Goal: Transaction & Acquisition: Purchase product/service

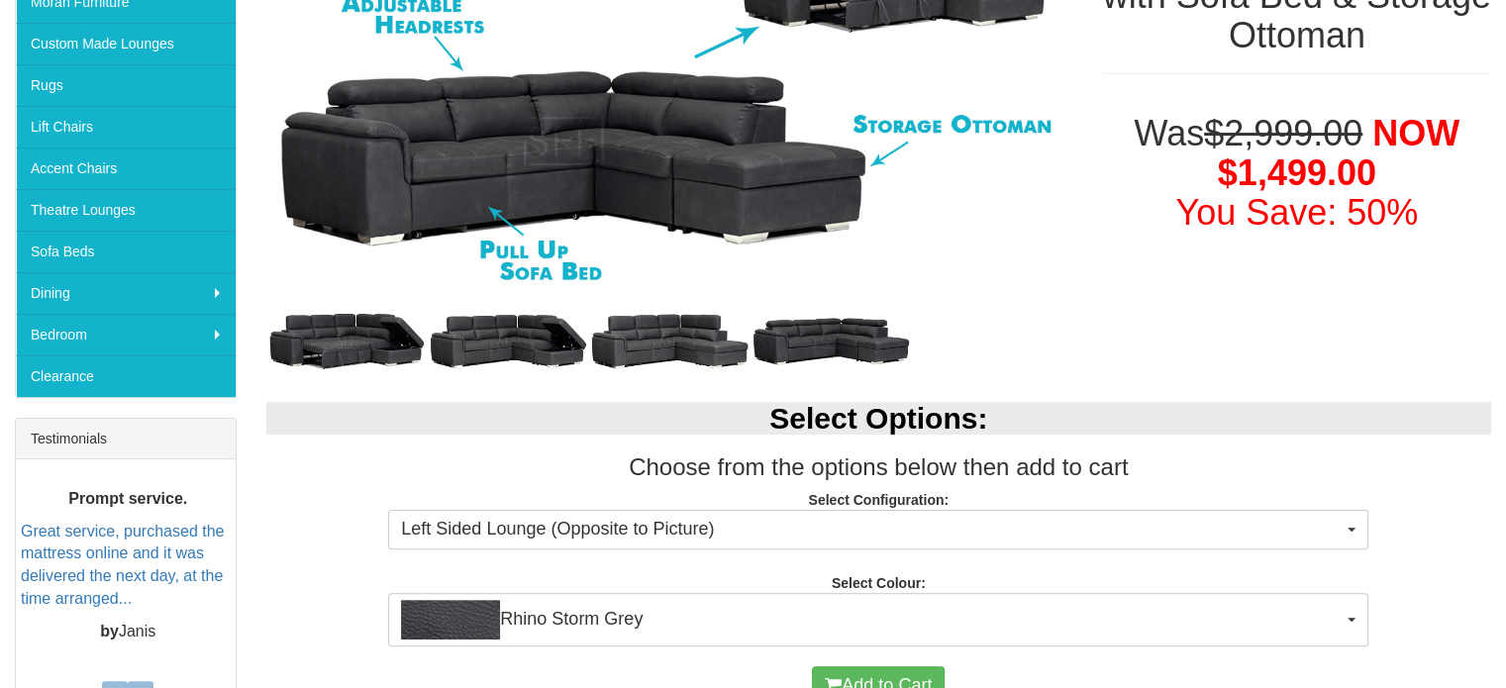
scroll to position [309, 0]
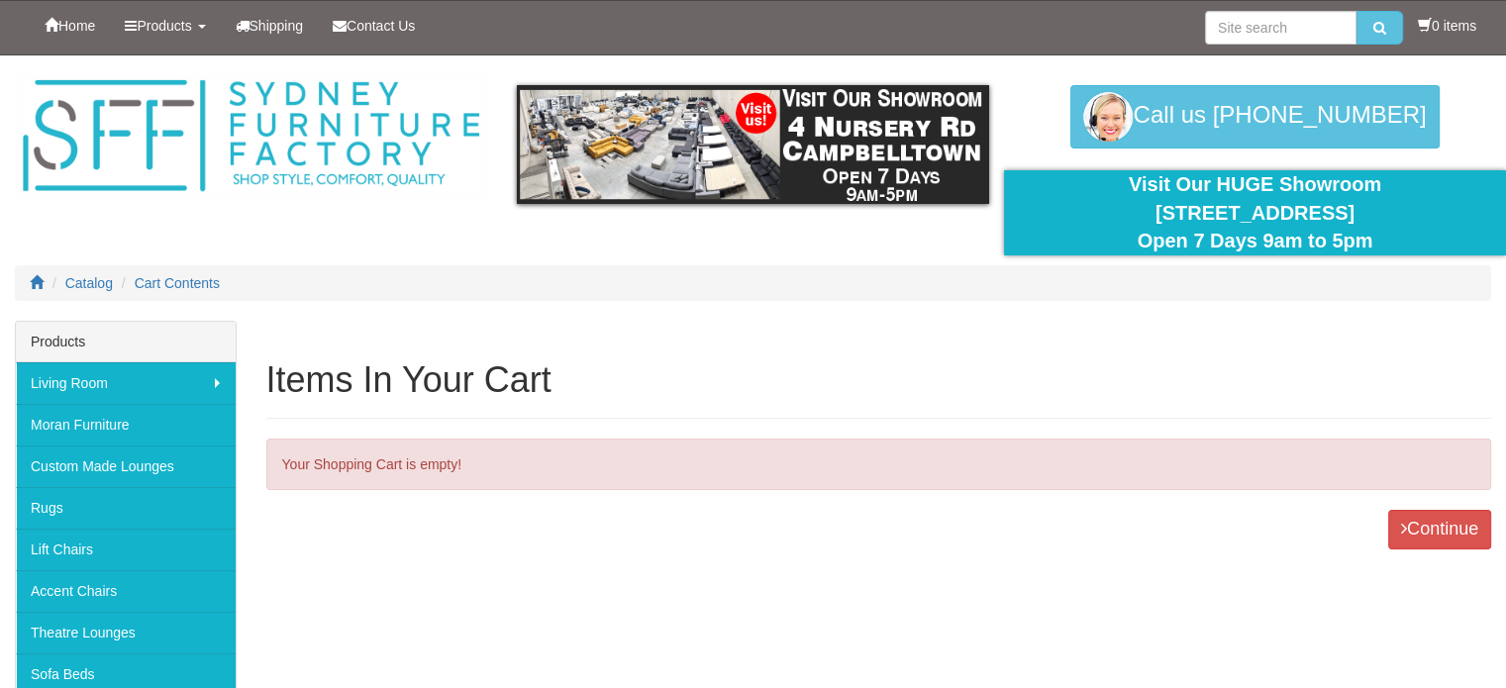
scroll to position [602, 0]
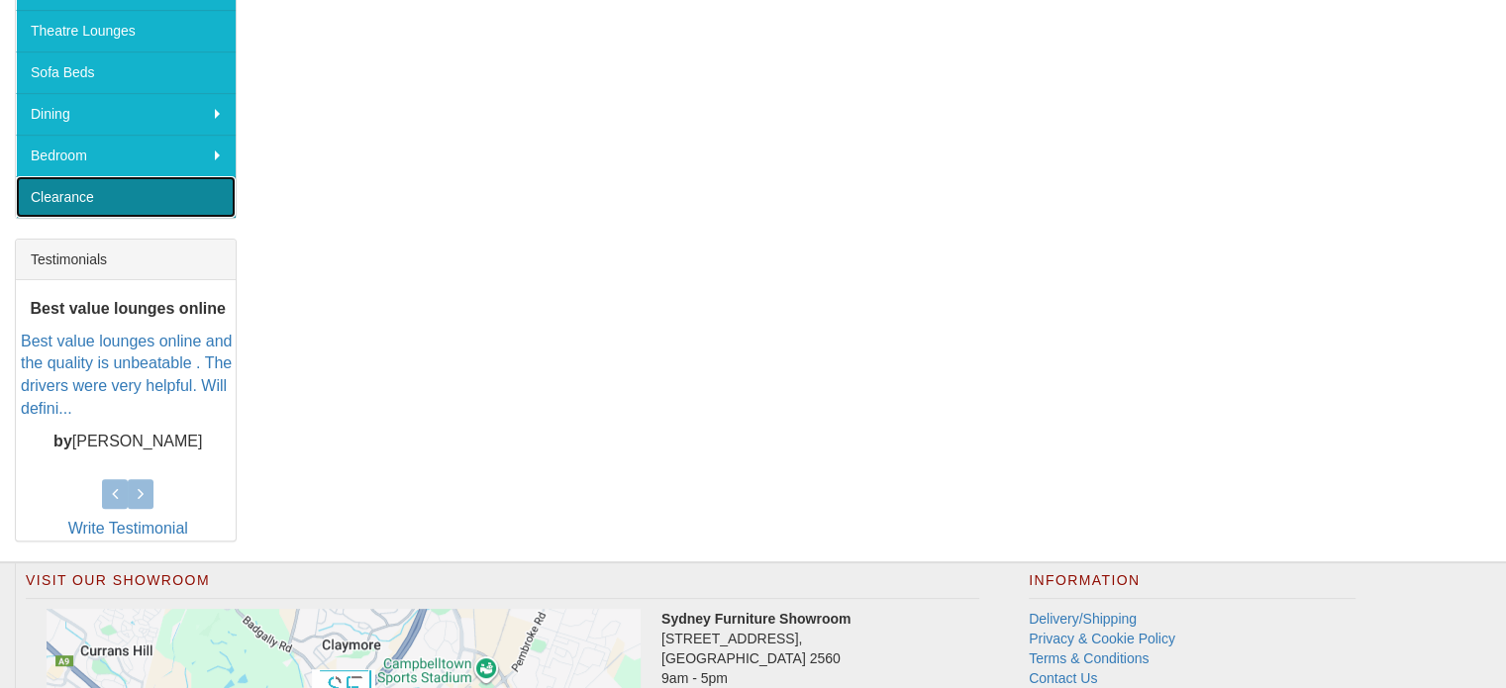
click at [73, 193] on link "Clearance" at bounding box center [126, 197] width 220 height 42
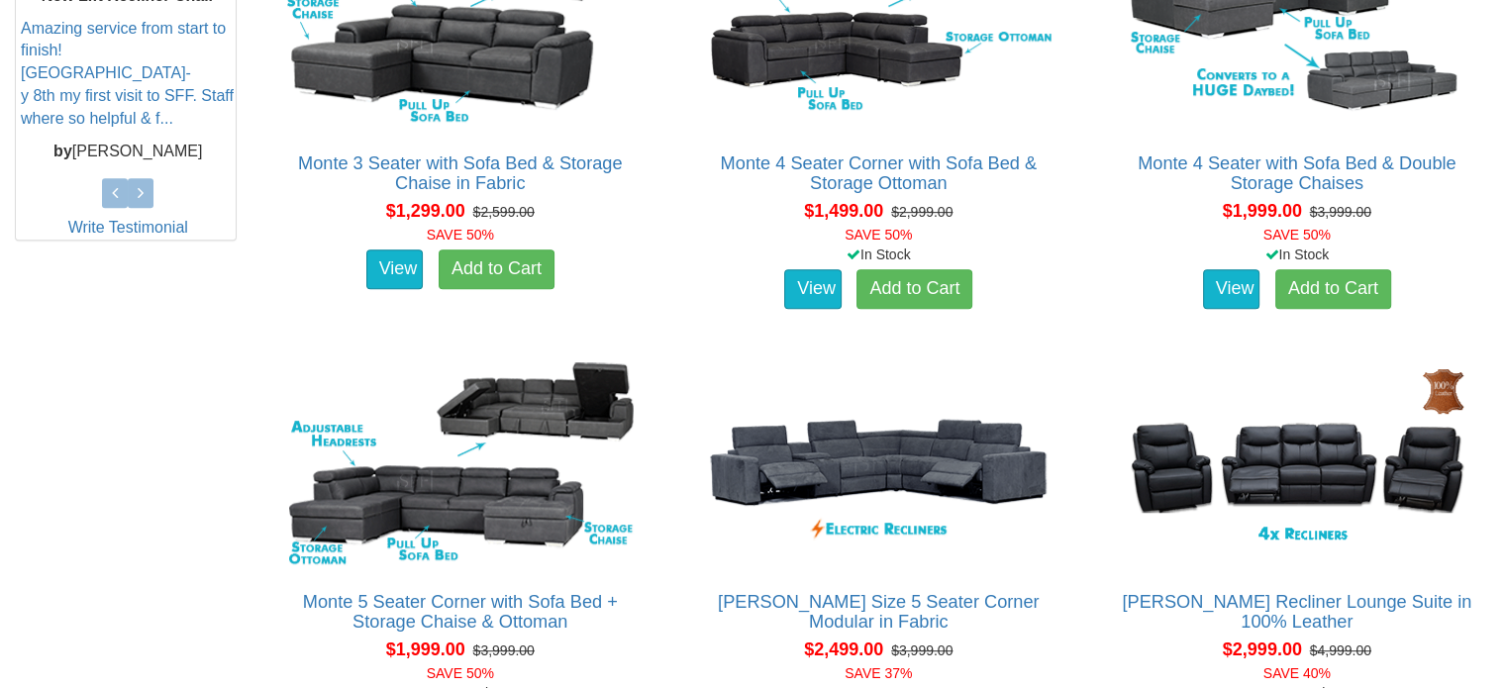
scroll to position [943, 0]
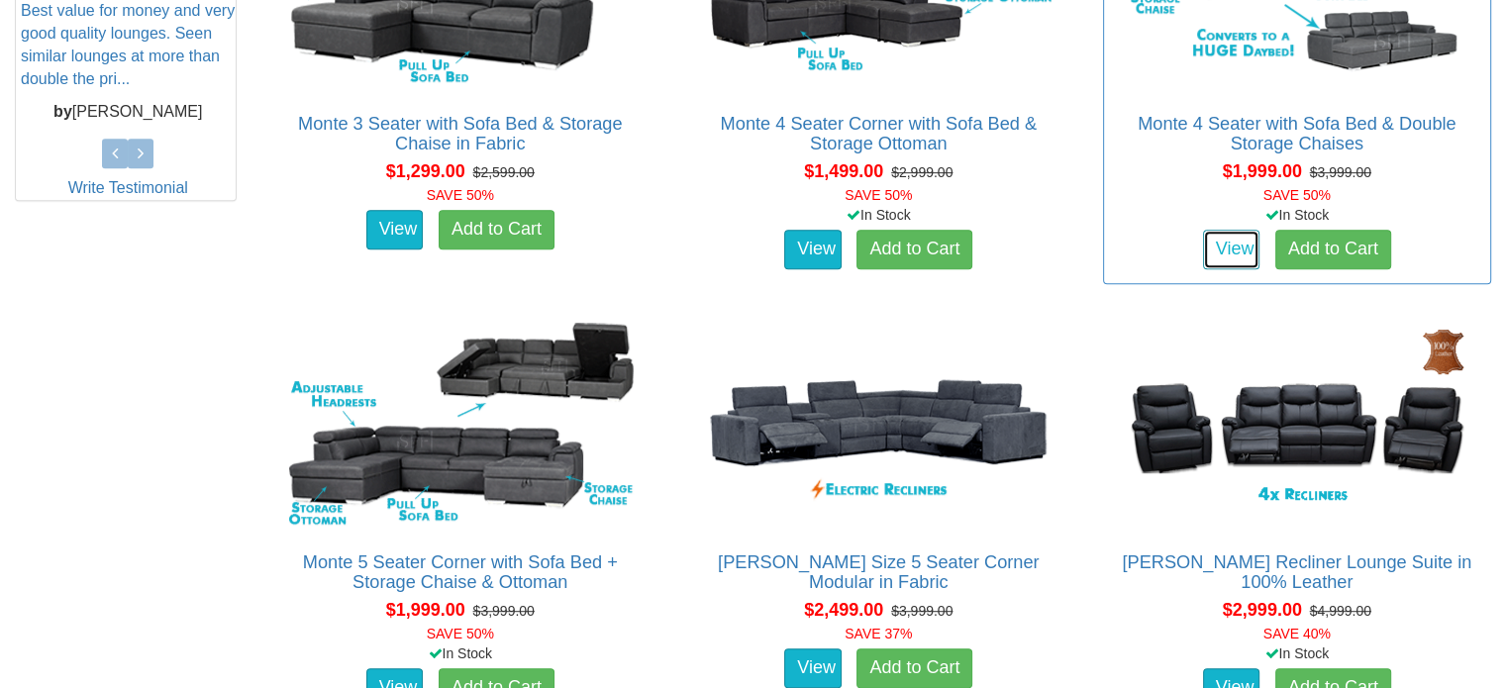
click at [1240, 241] on link "View" at bounding box center [1231, 250] width 57 height 40
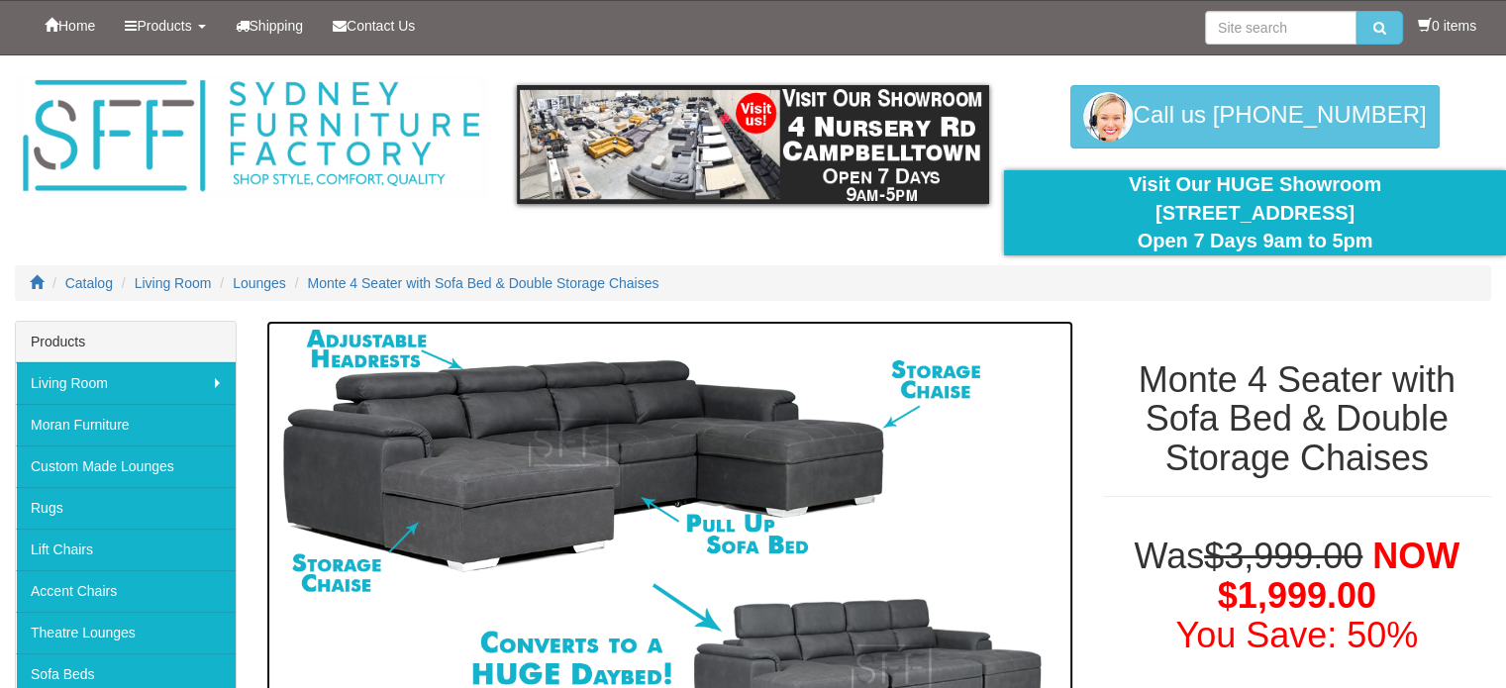
click at [491, 440] on img at bounding box center [669, 539] width 807 height 437
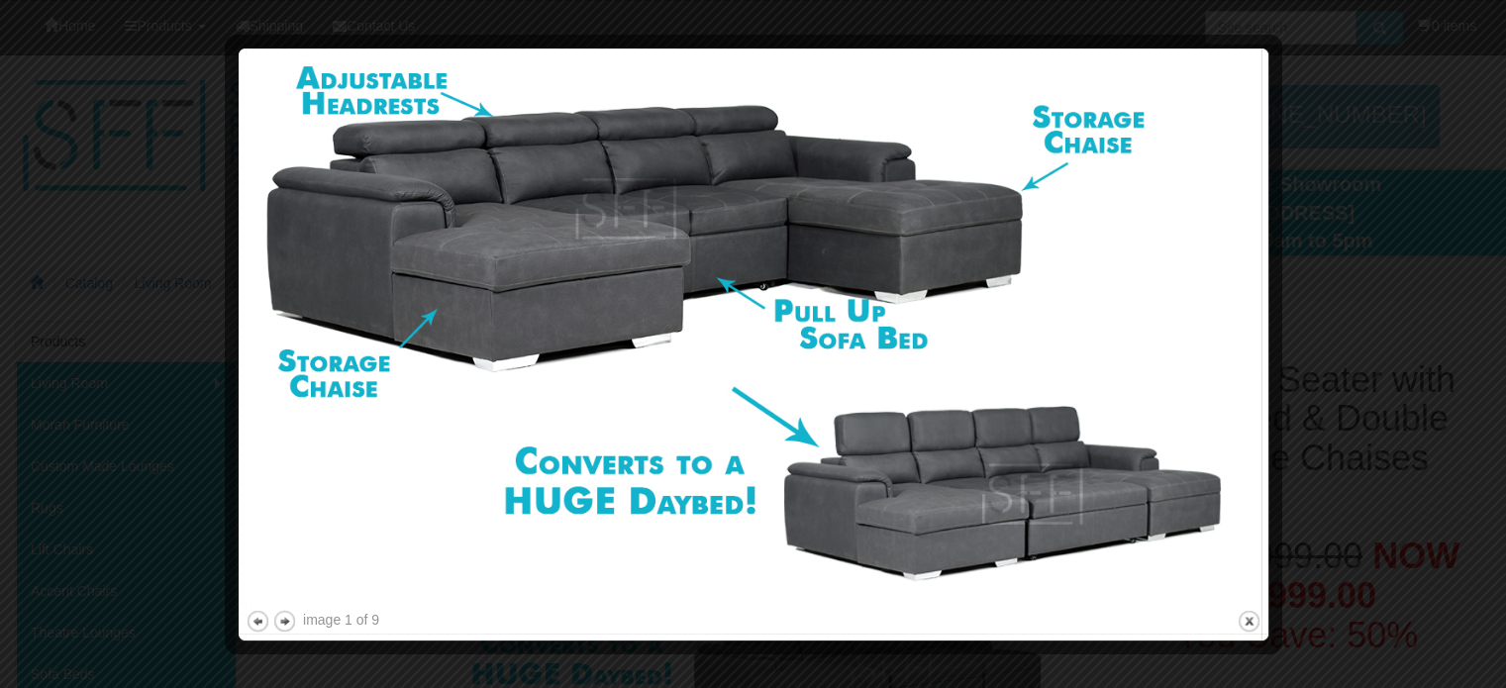
click at [996, 536] on img at bounding box center [754, 330] width 1016 height 551
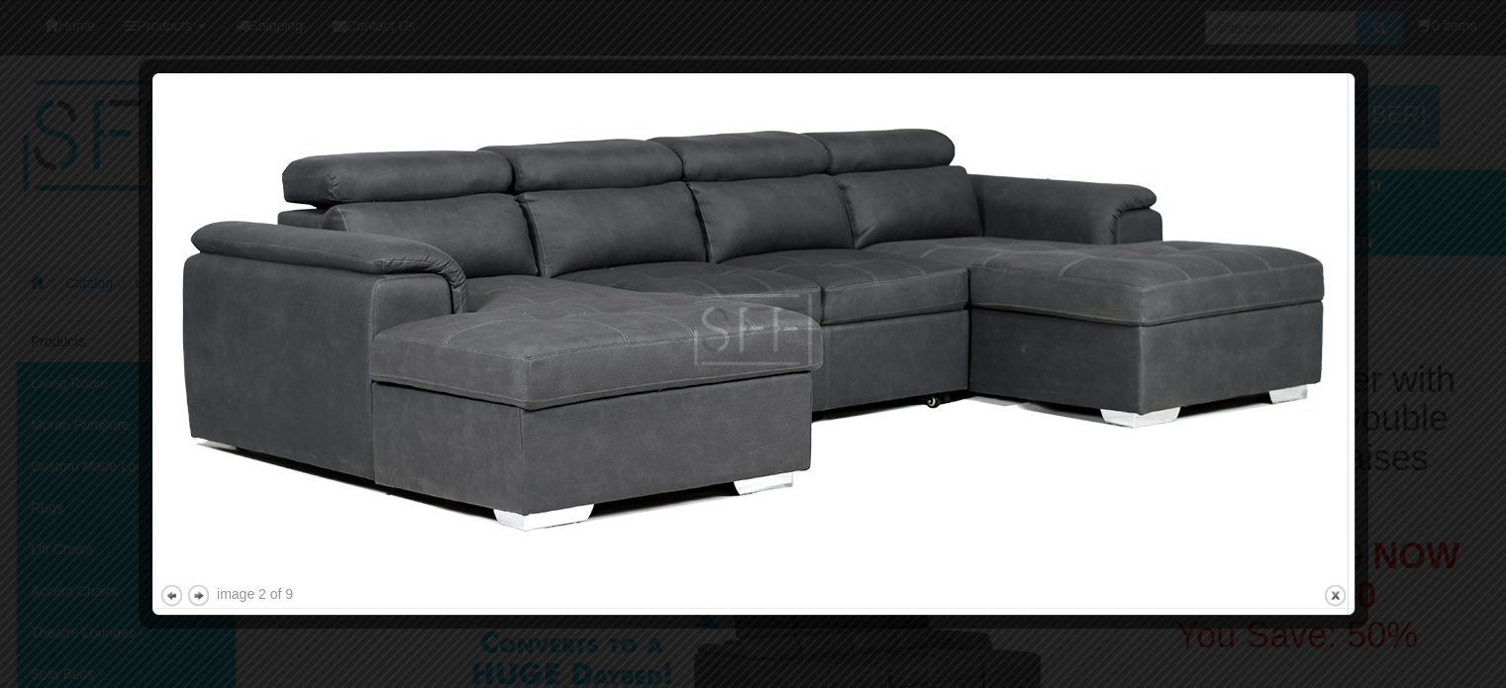
click at [902, 288] on img at bounding box center [753, 330] width 1188 height 500
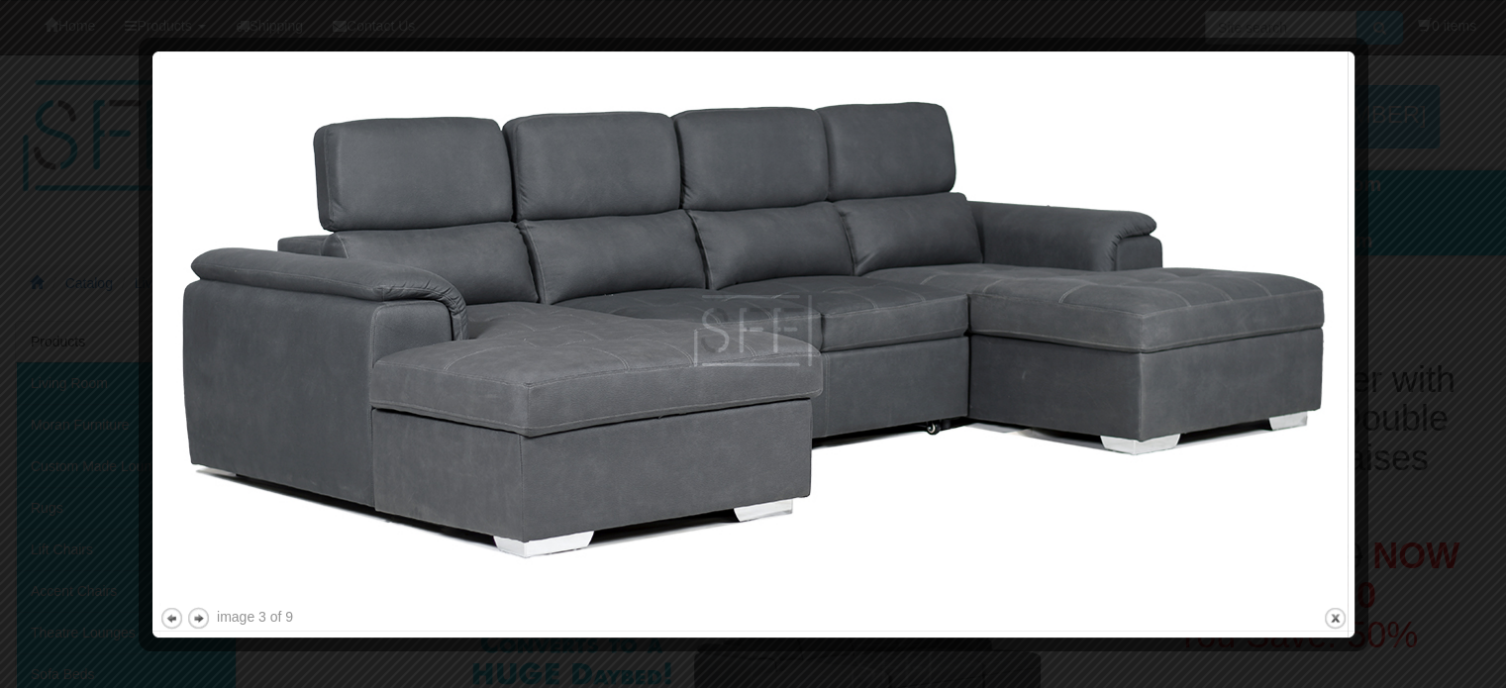
click at [1195, 282] on img at bounding box center [753, 330] width 1188 height 545
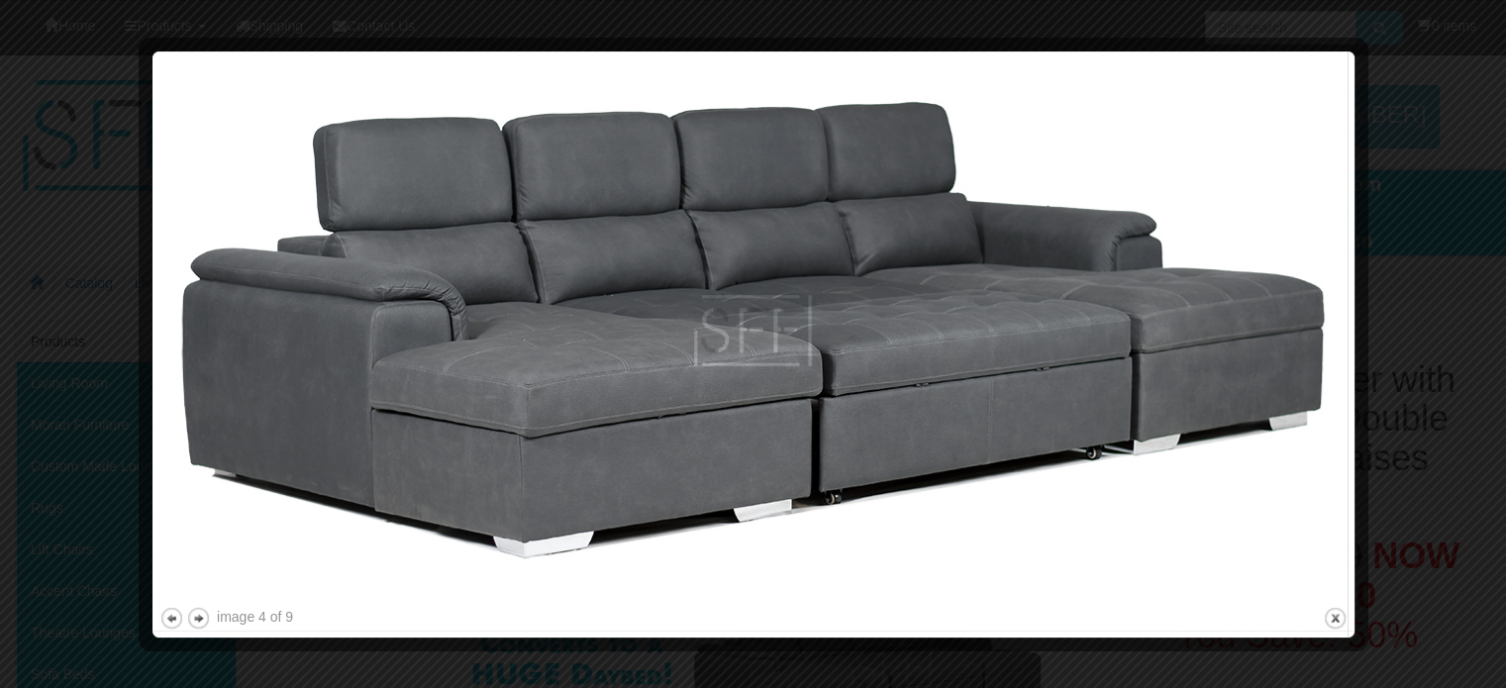
click at [1195, 282] on img at bounding box center [753, 330] width 1188 height 545
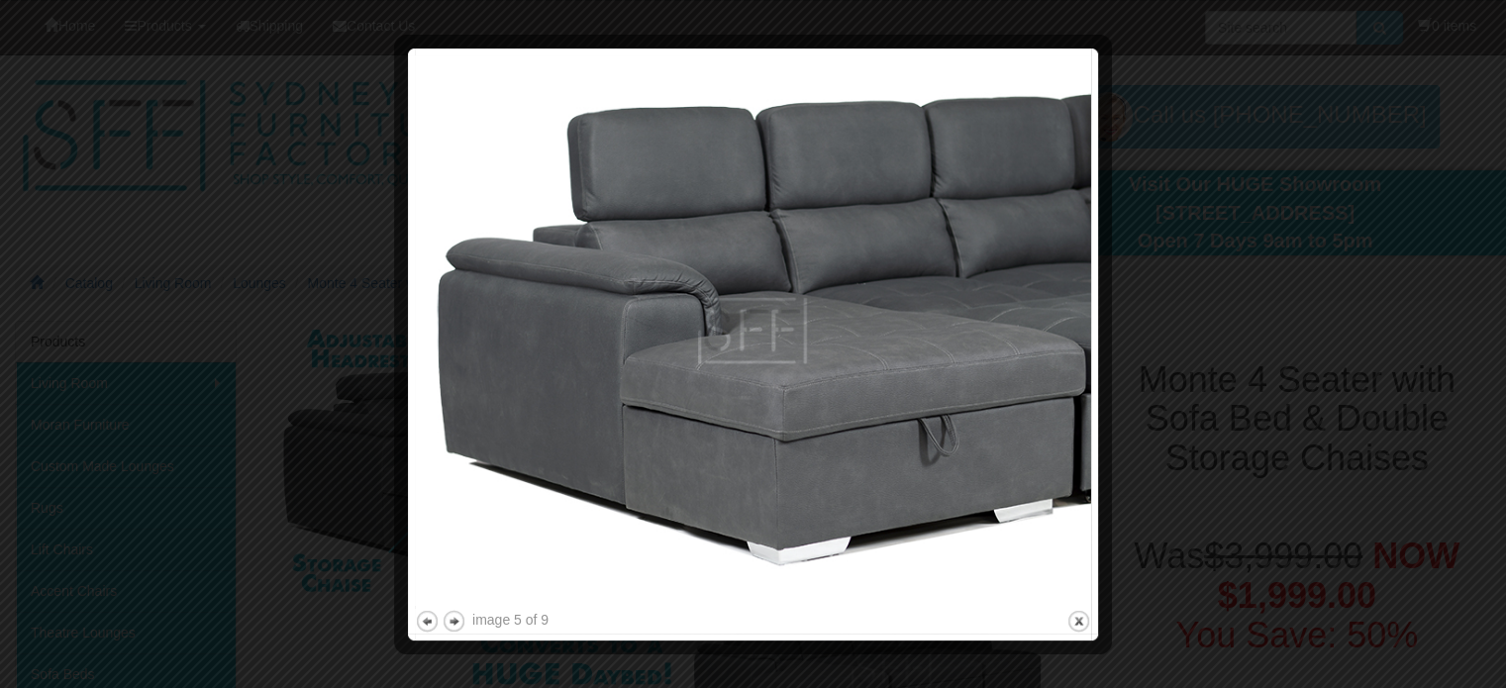
click at [1033, 312] on img at bounding box center [753, 330] width 676 height 551
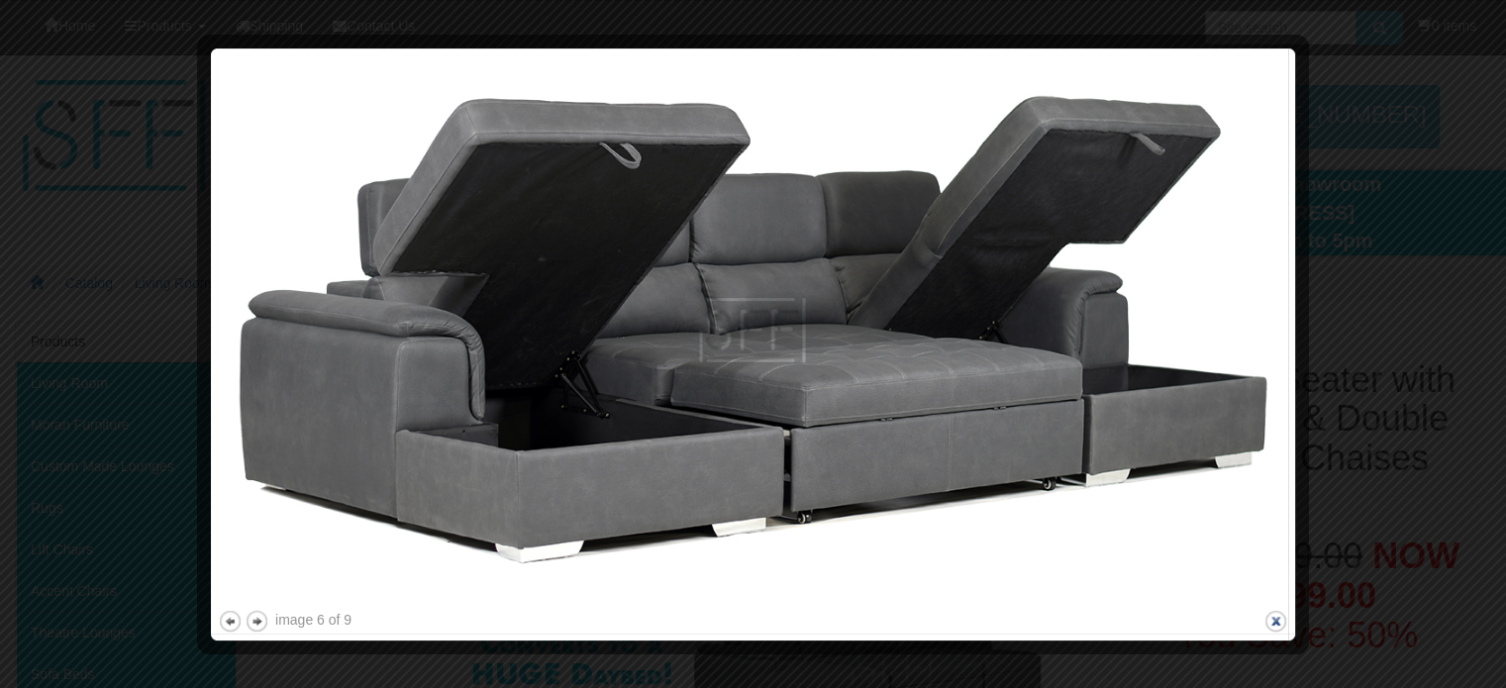
click at [1279, 618] on button "close" at bounding box center [1275, 621] width 25 height 25
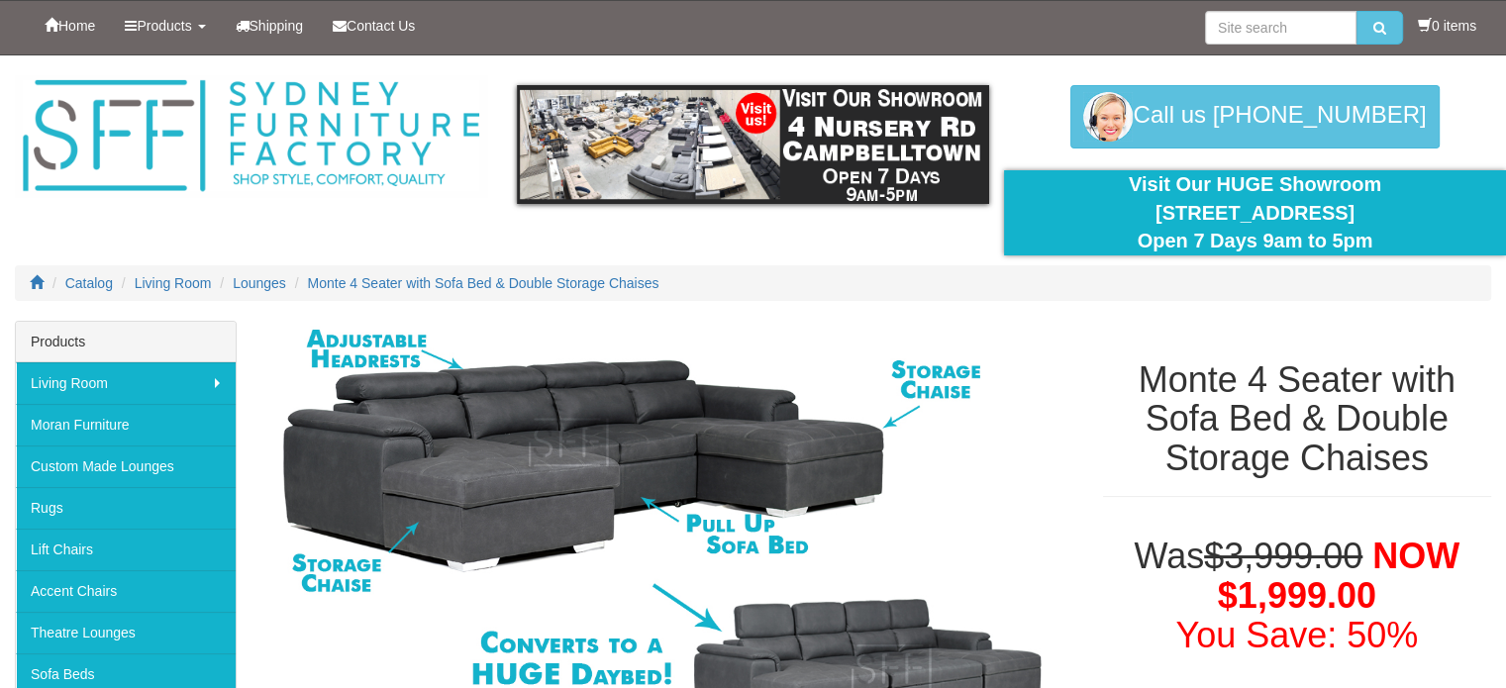
scroll to position [451, 0]
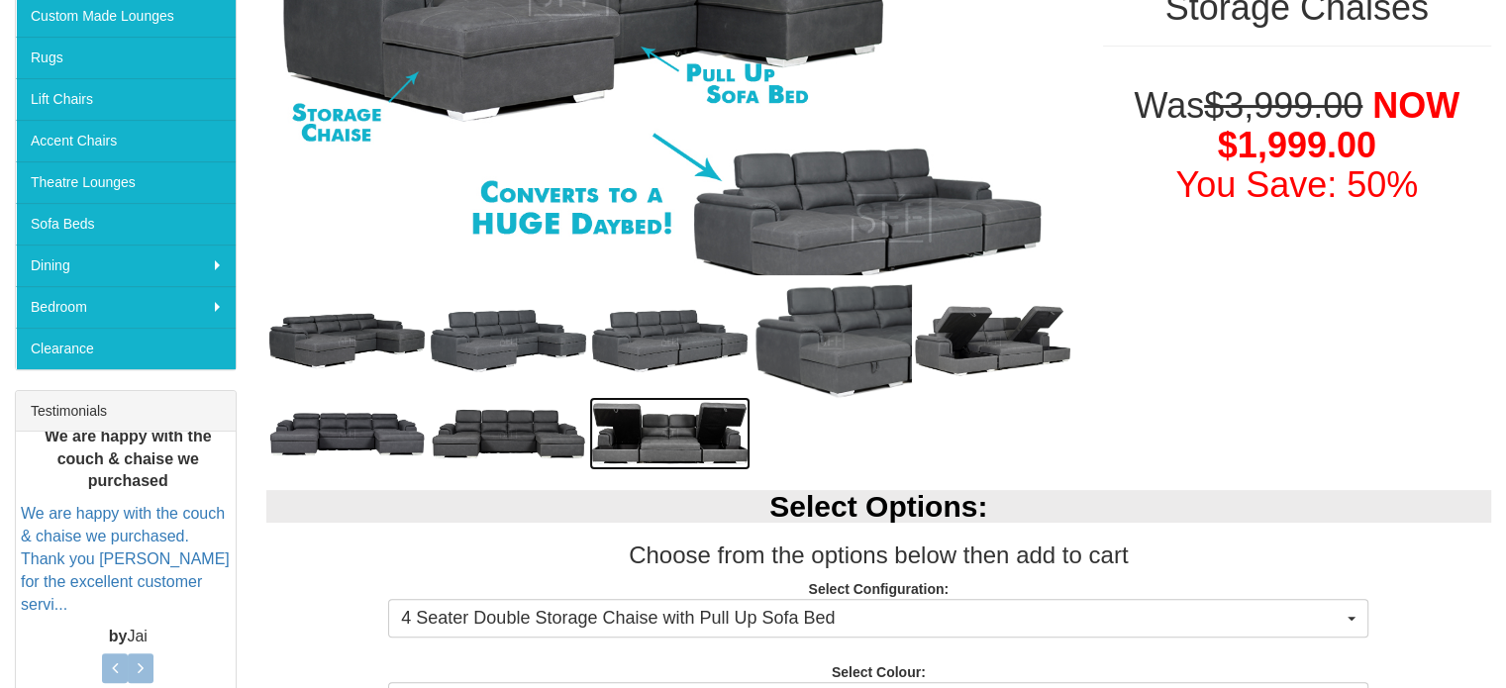
click at [640, 418] on img at bounding box center [669, 434] width 161 height 74
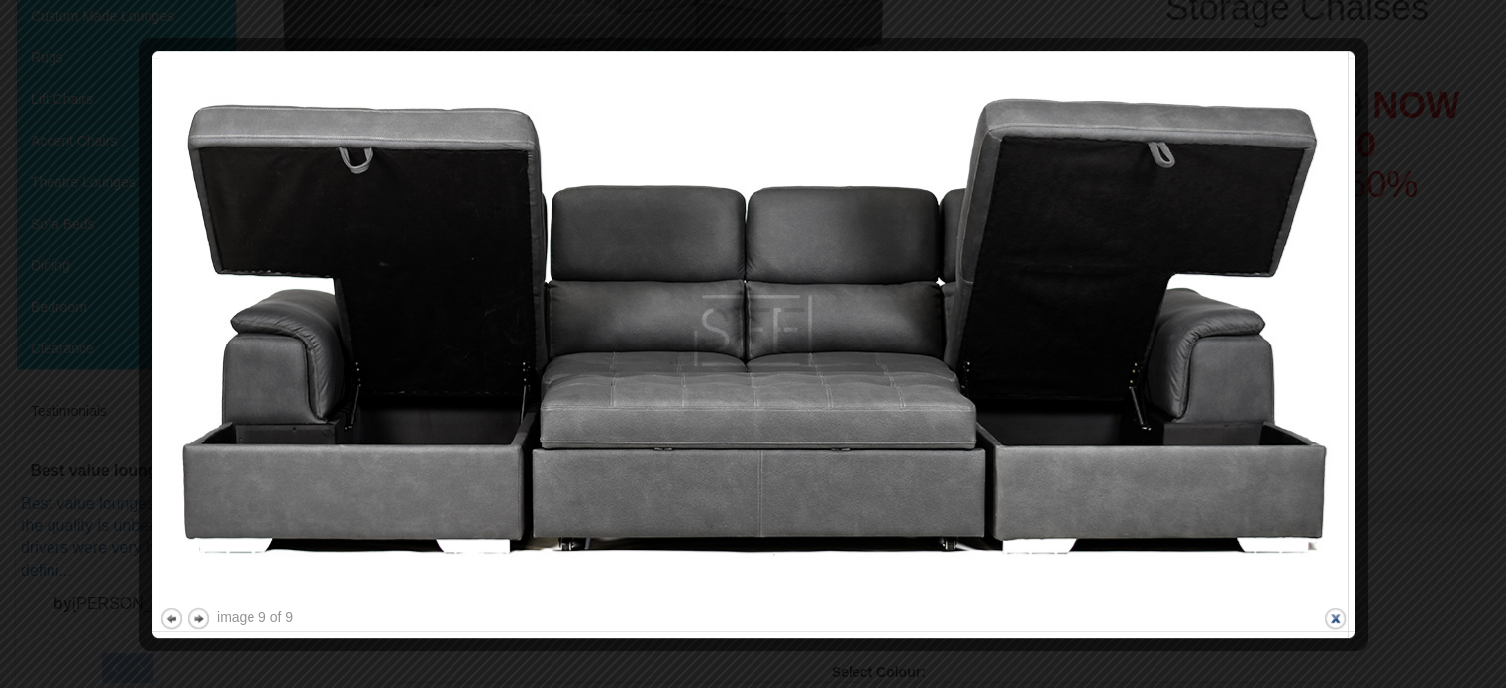
click at [1336, 611] on button "close" at bounding box center [1335, 618] width 25 height 25
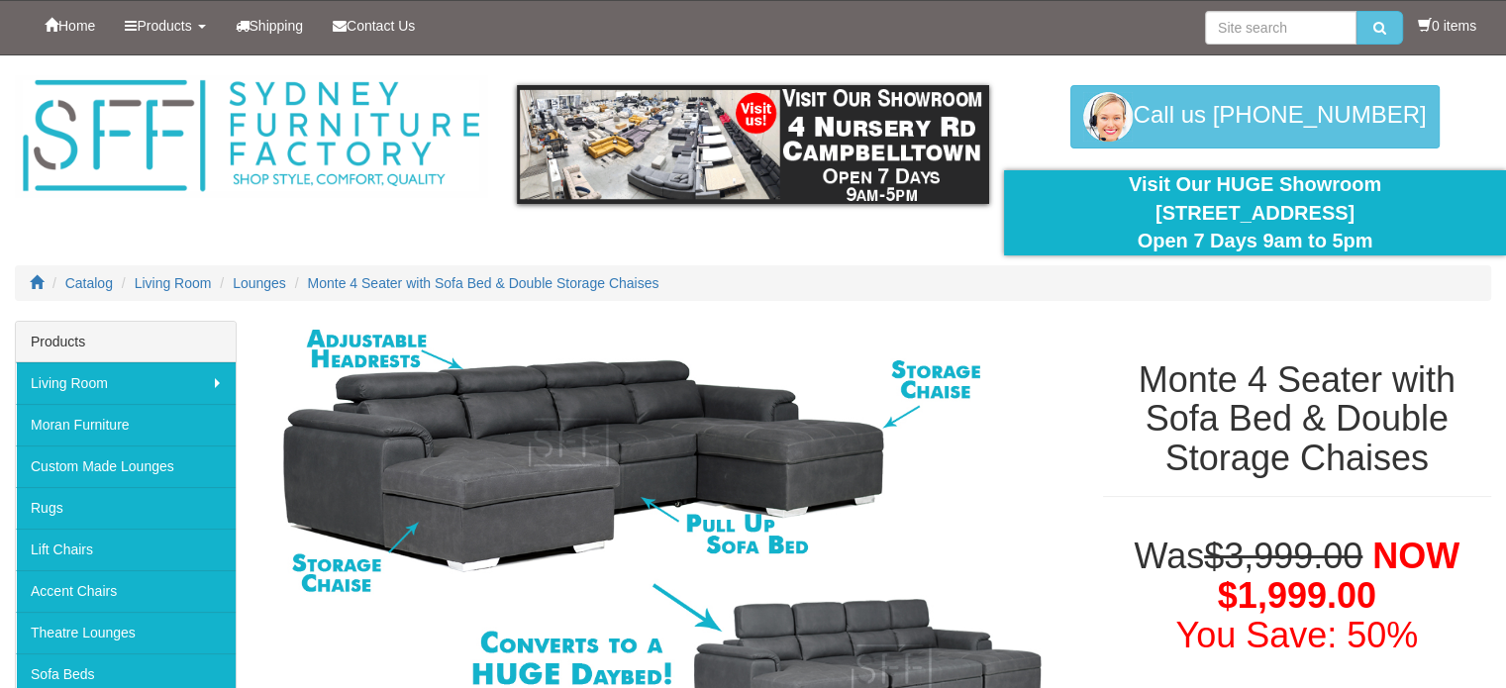
scroll to position [602, 0]
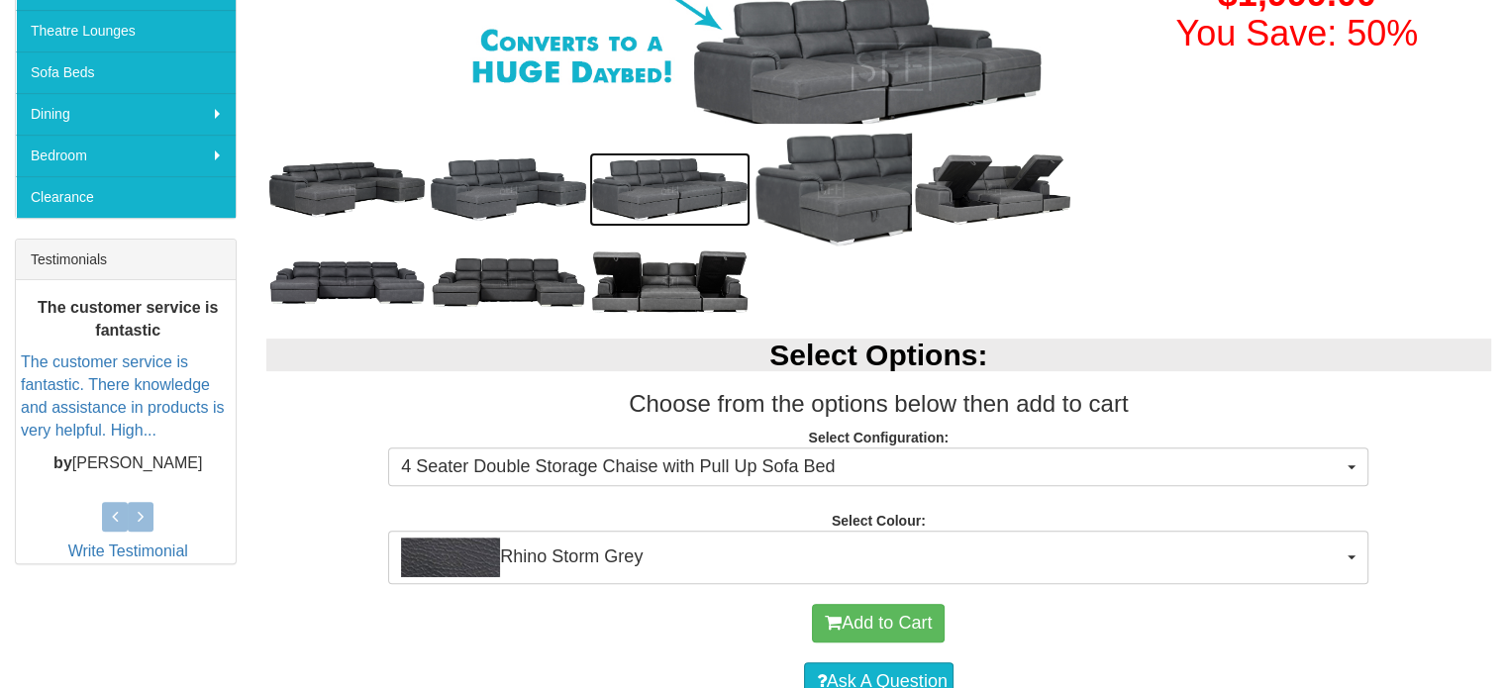
click at [694, 199] on img at bounding box center [669, 189] width 161 height 74
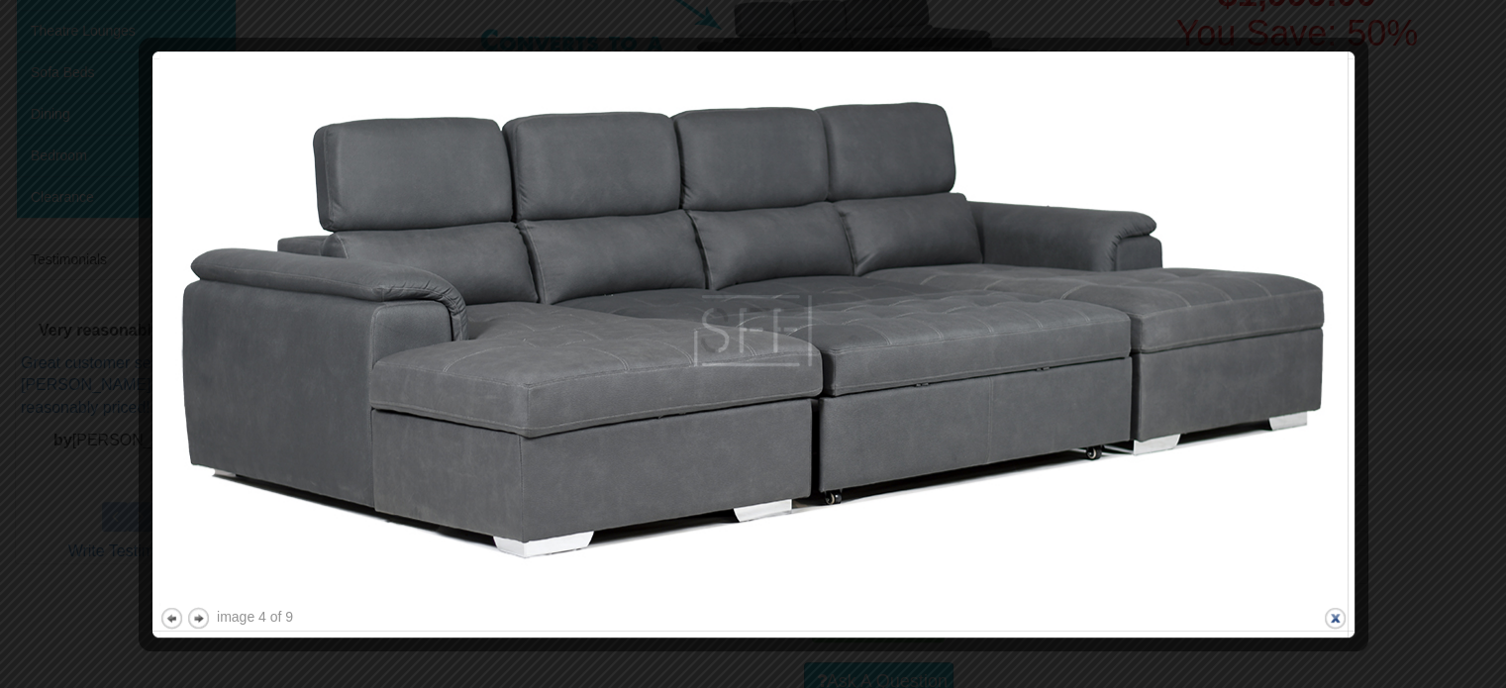
click at [1340, 621] on button "close" at bounding box center [1335, 618] width 25 height 25
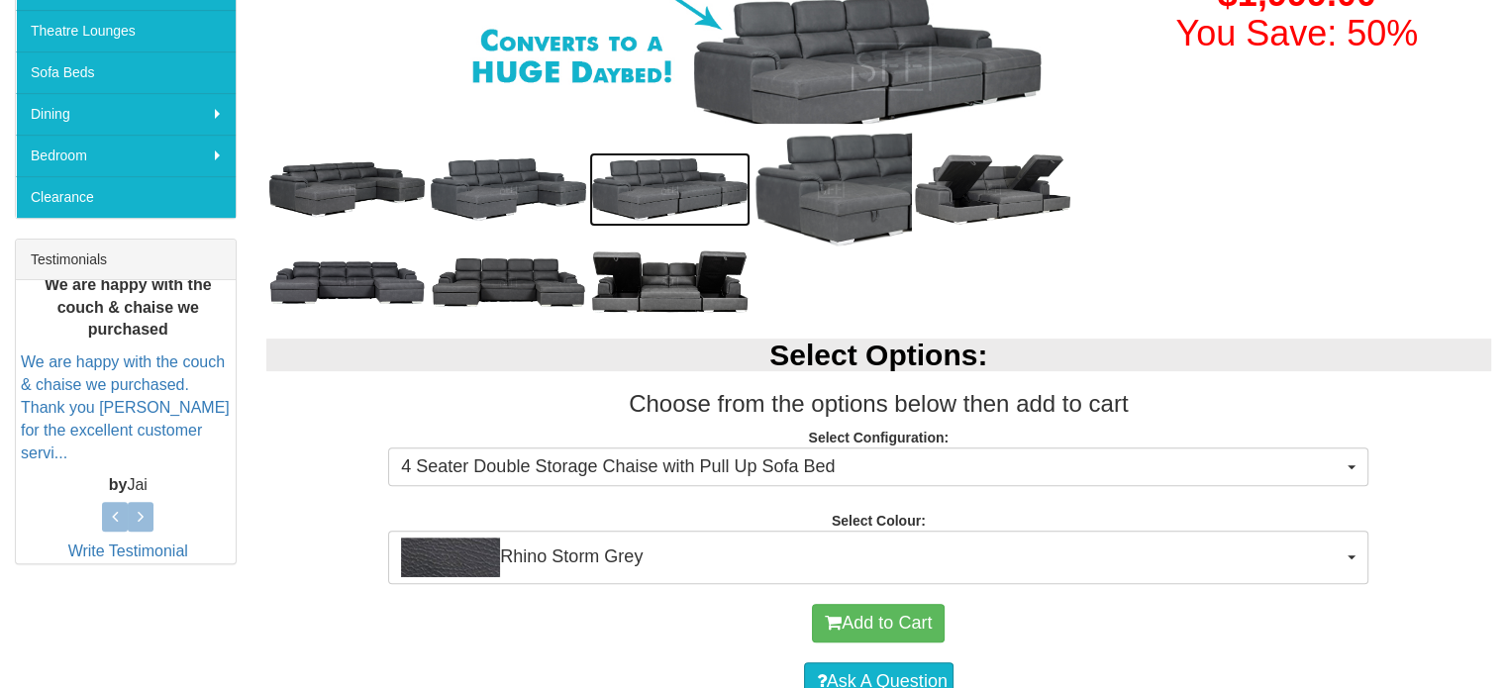
scroll to position [0, 0]
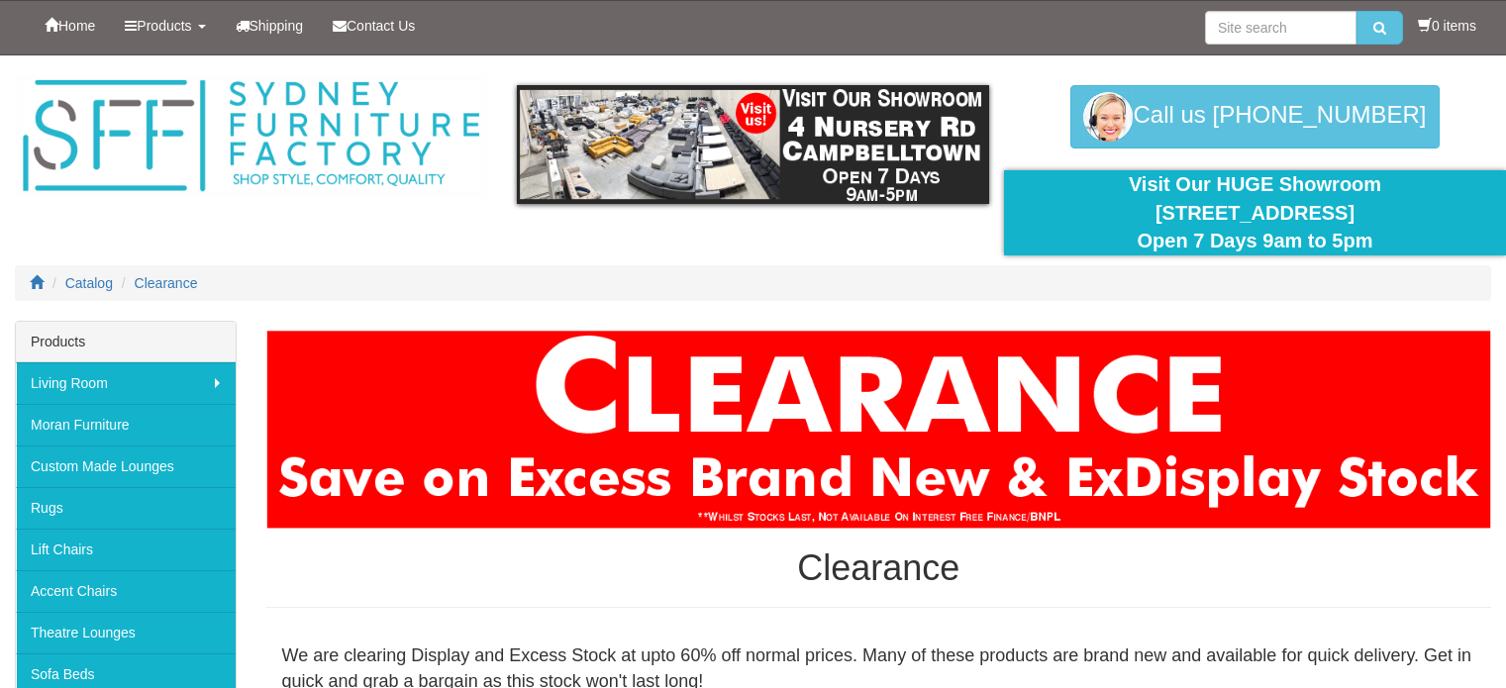
scroll to position [943, 0]
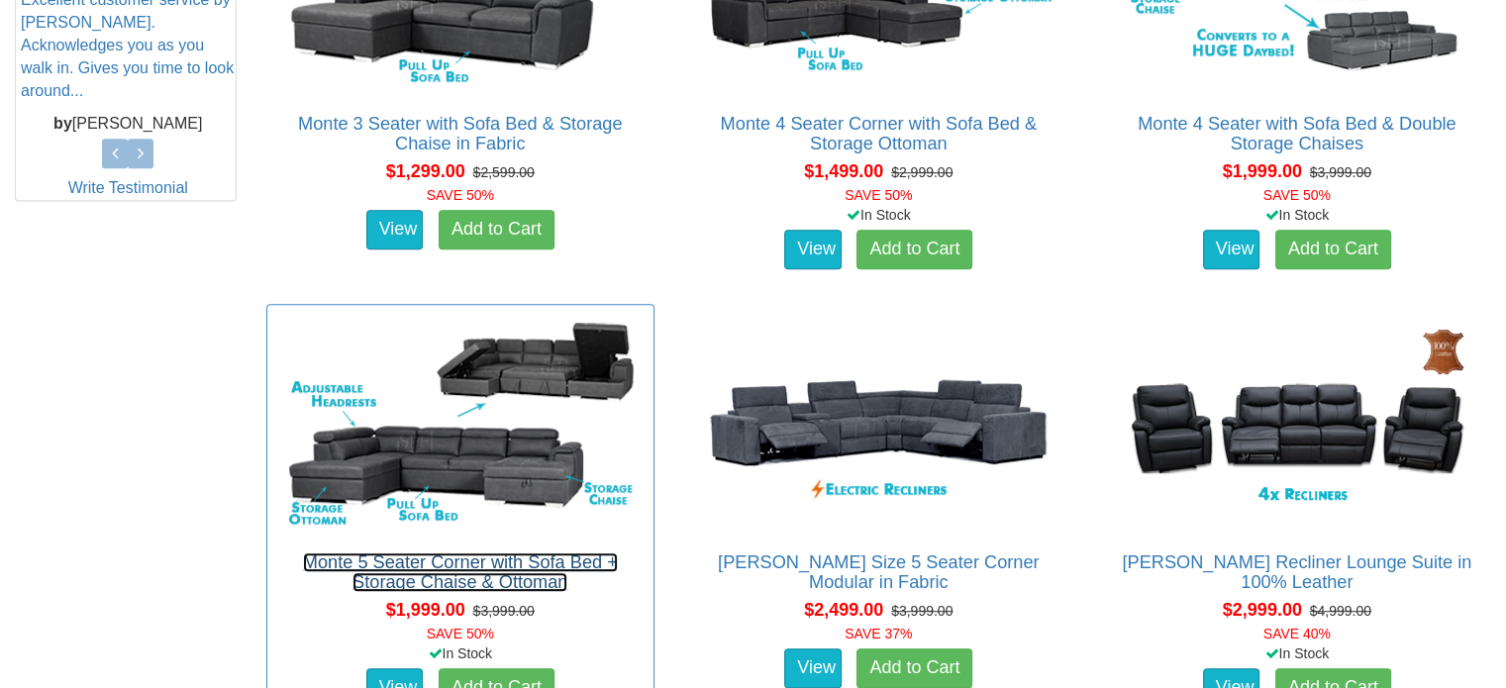
click at [540, 572] on link "Monte 5 Seater Corner with Sofa Bed + Storage Chaise & Ottoman" at bounding box center [460, 573] width 315 height 40
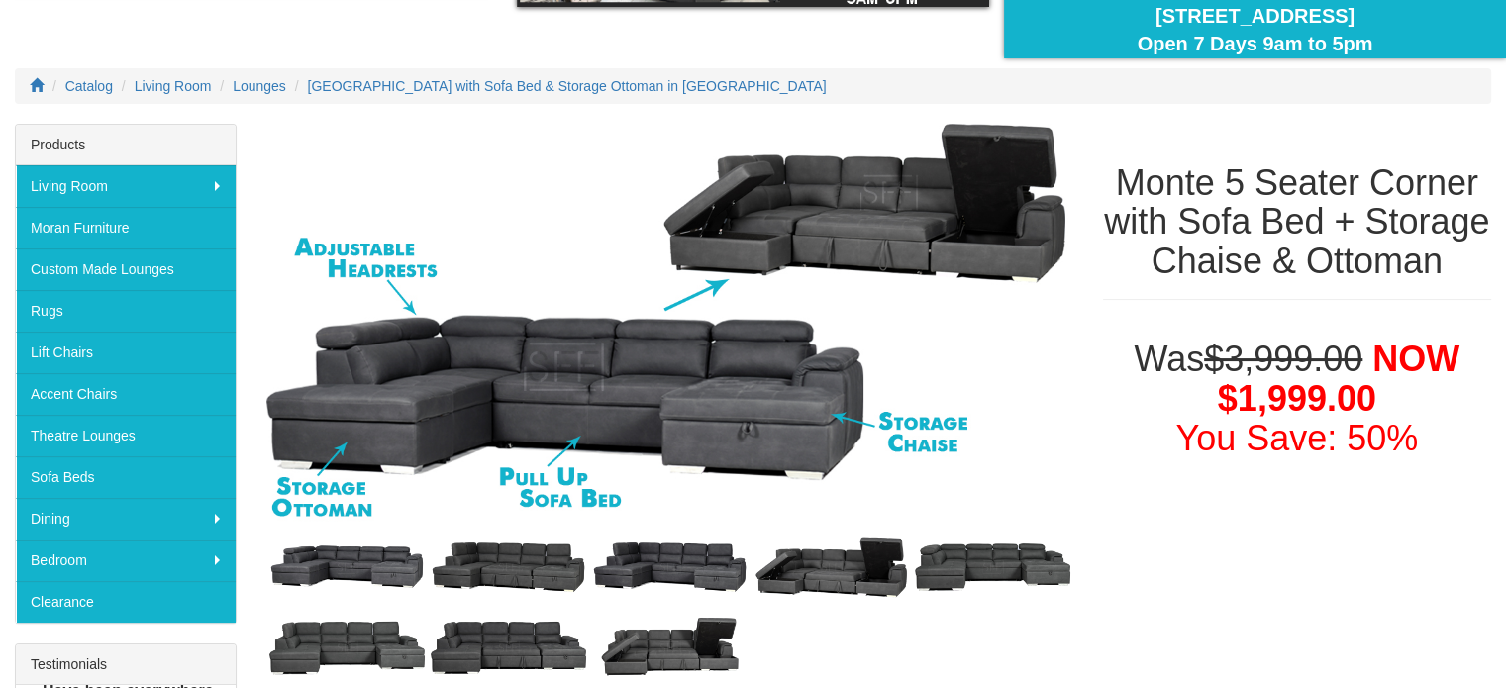
scroll to position [198, 0]
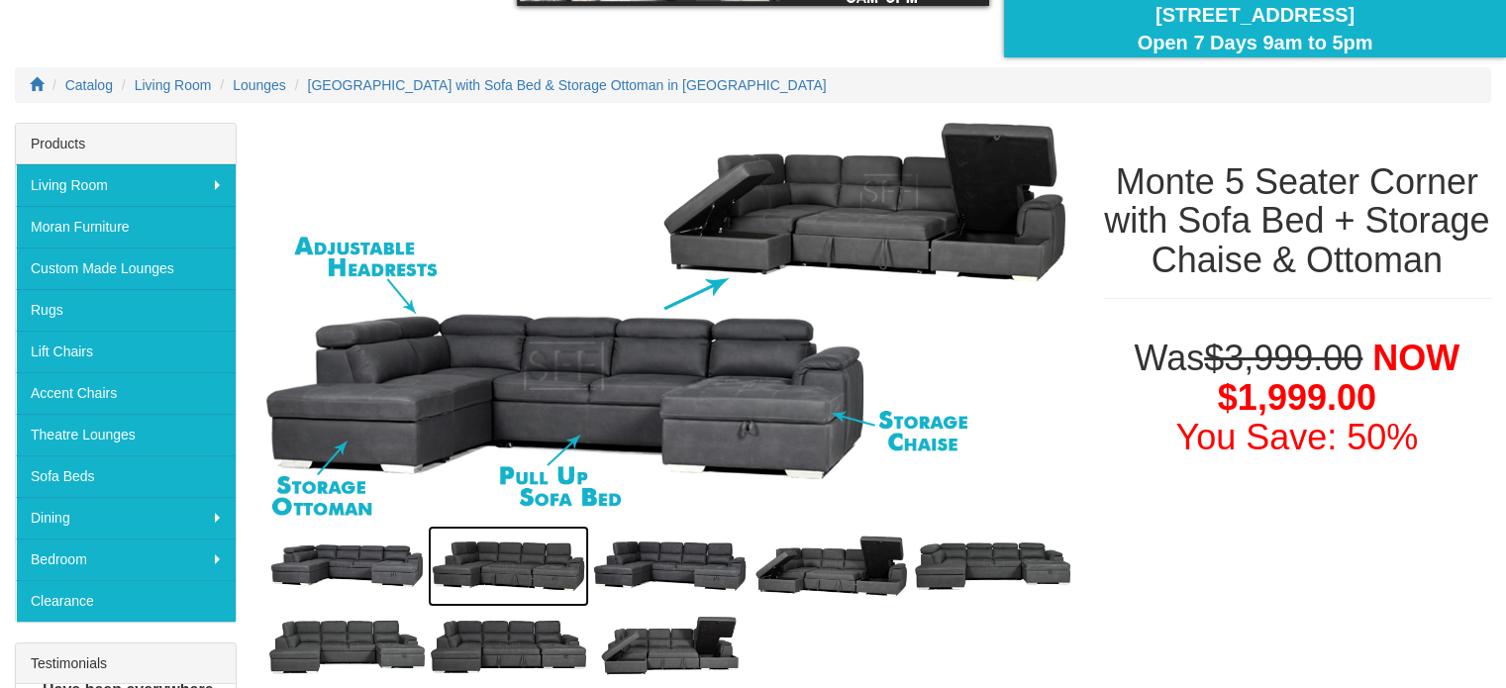
click at [519, 563] on img at bounding box center [508, 566] width 161 height 81
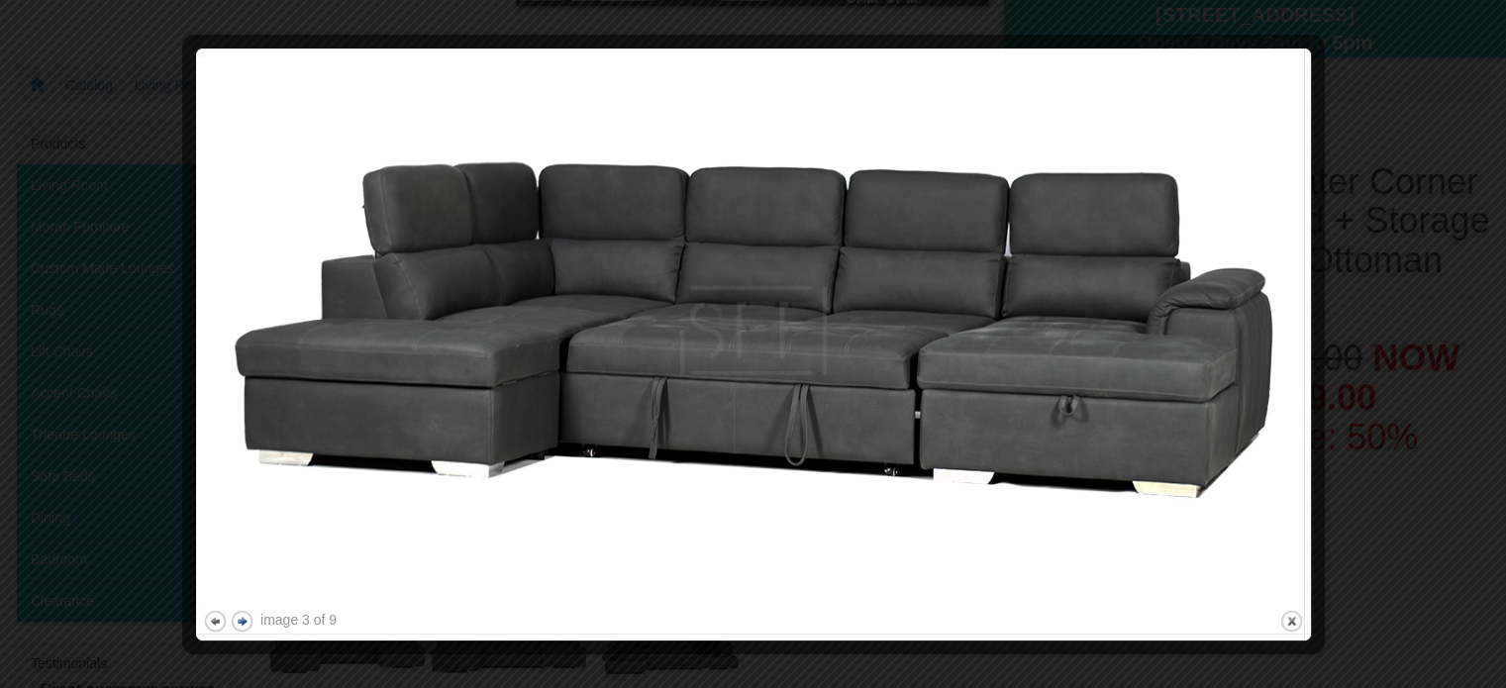
click at [242, 623] on button "next" at bounding box center [242, 621] width 25 height 25
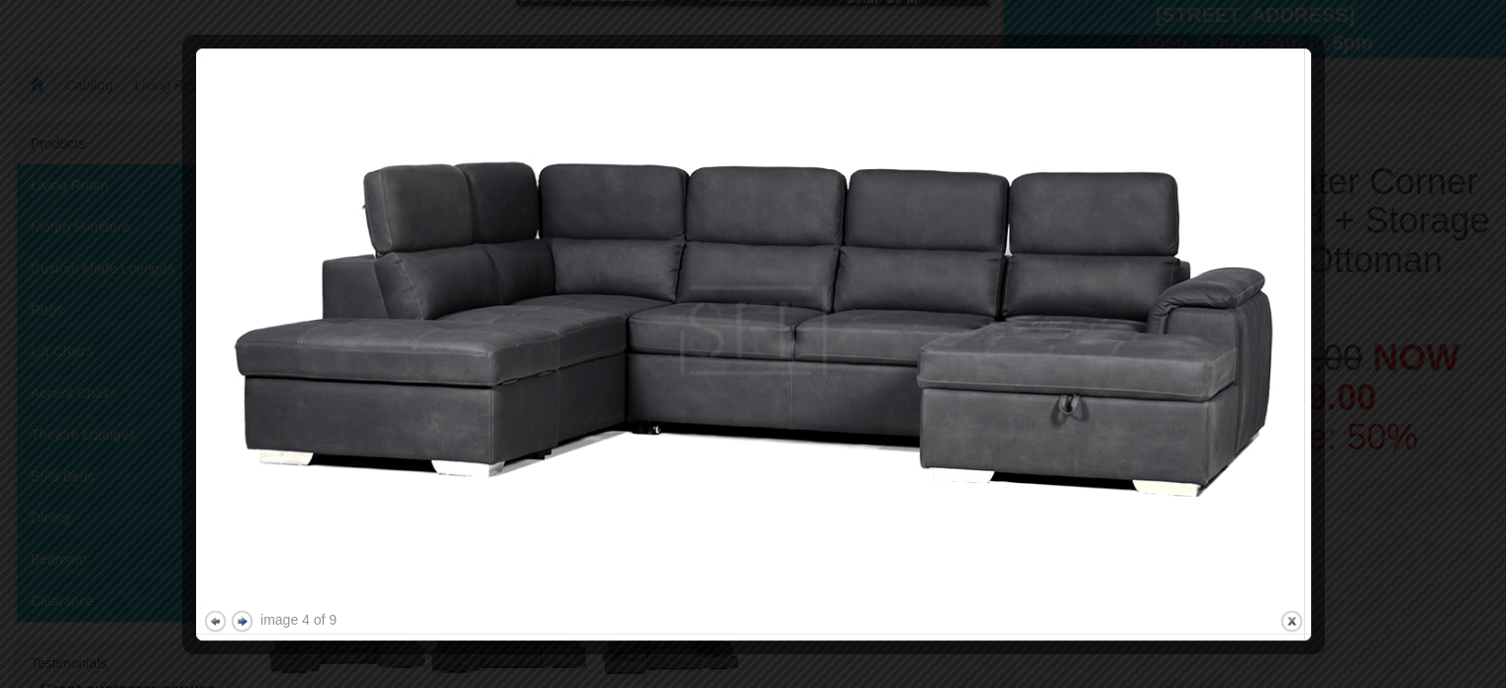
click at [242, 623] on button "next" at bounding box center [242, 621] width 25 height 25
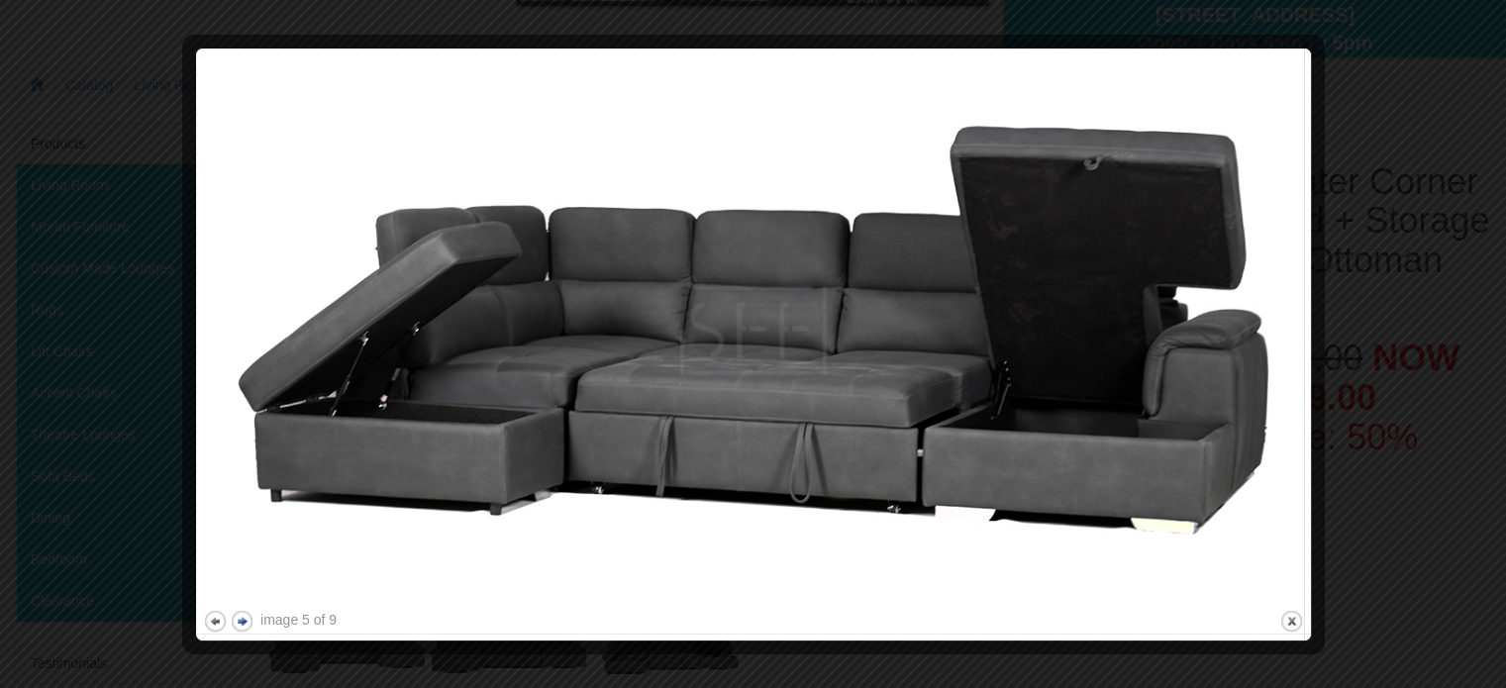
click at [242, 623] on button "next" at bounding box center [242, 621] width 25 height 25
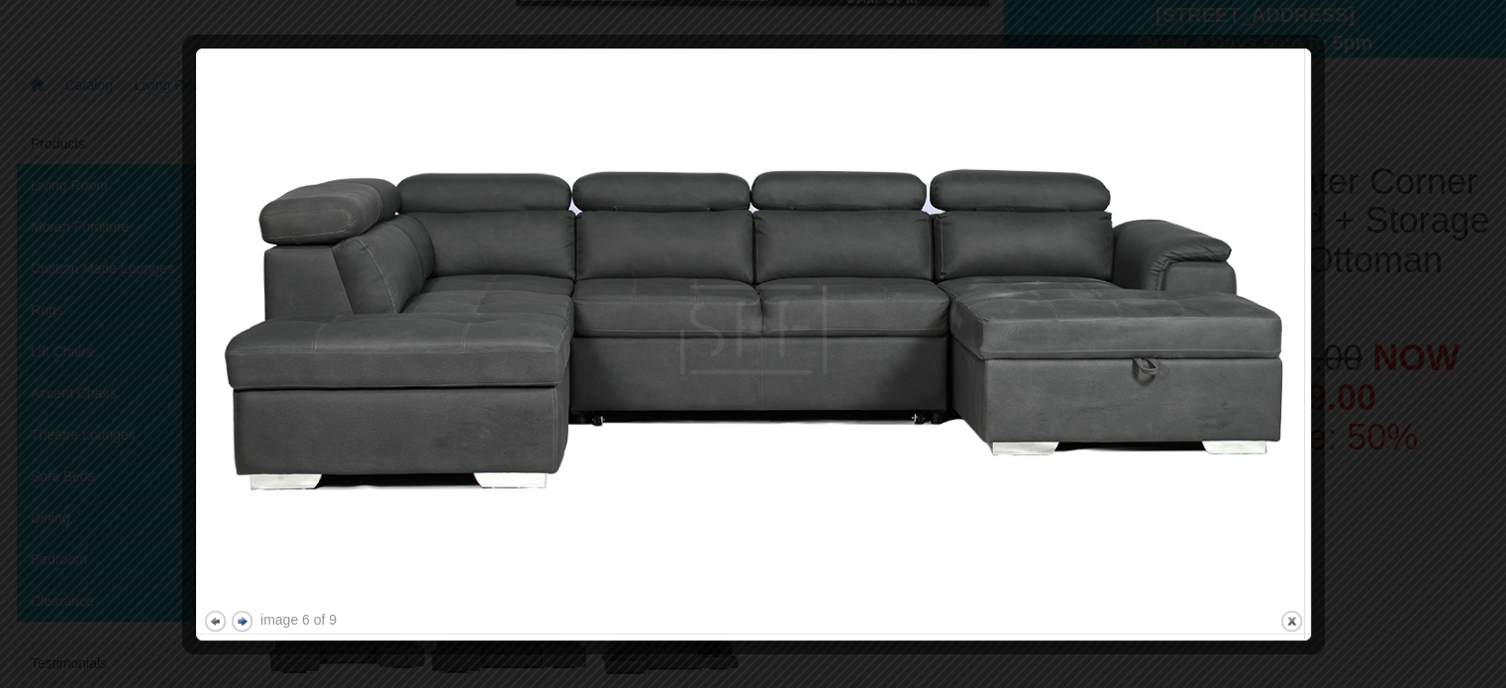
click at [242, 623] on button "next" at bounding box center [242, 621] width 25 height 25
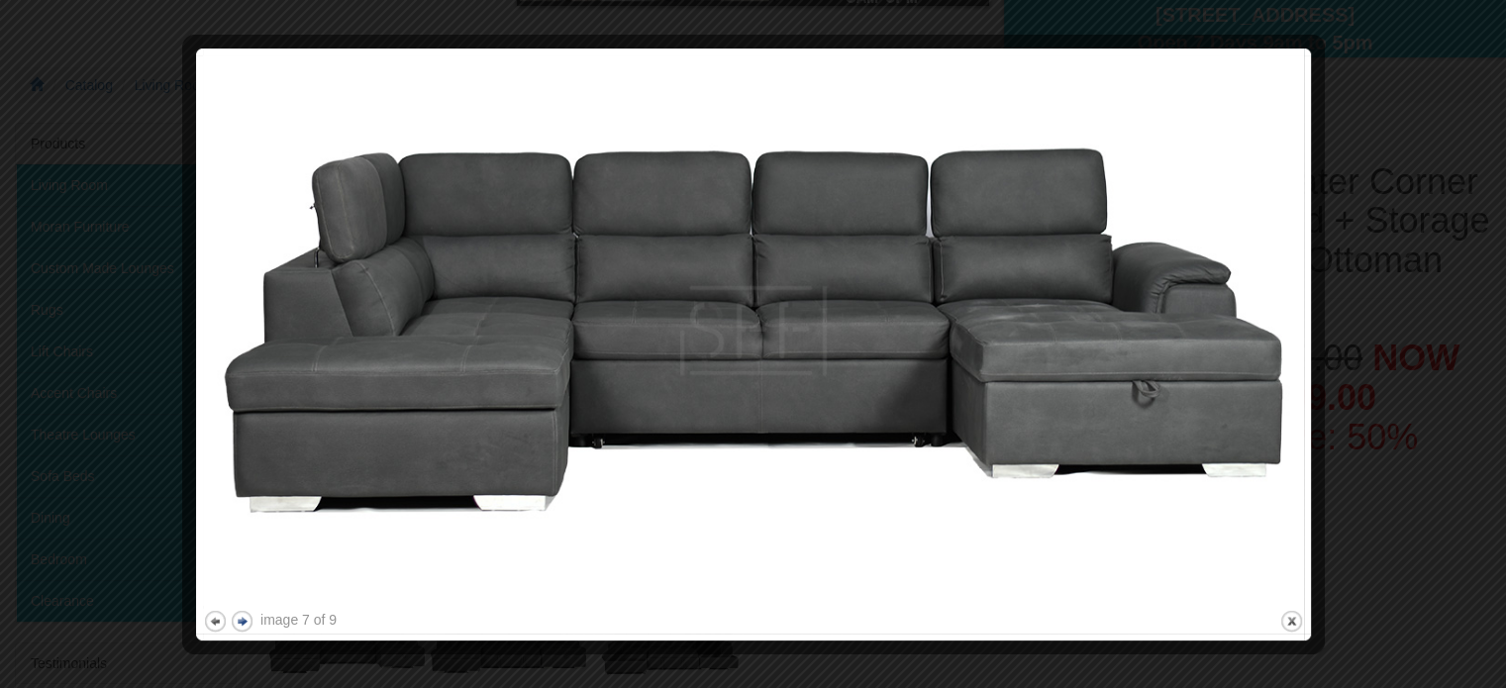
click at [242, 623] on button "next" at bounding box center [242, 621] width 25 height 25
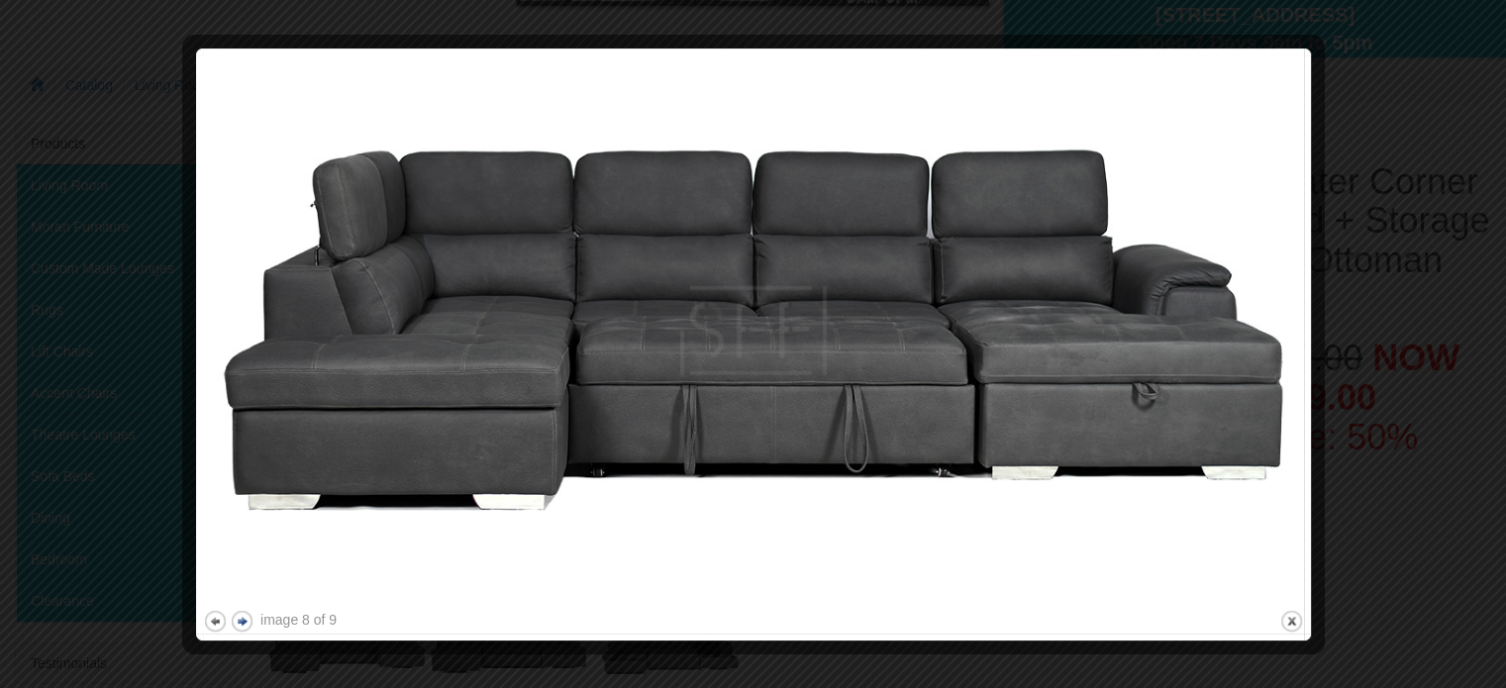
click at [242, 623] on button "next" at bounding box center [242, 621] width 25 height 25
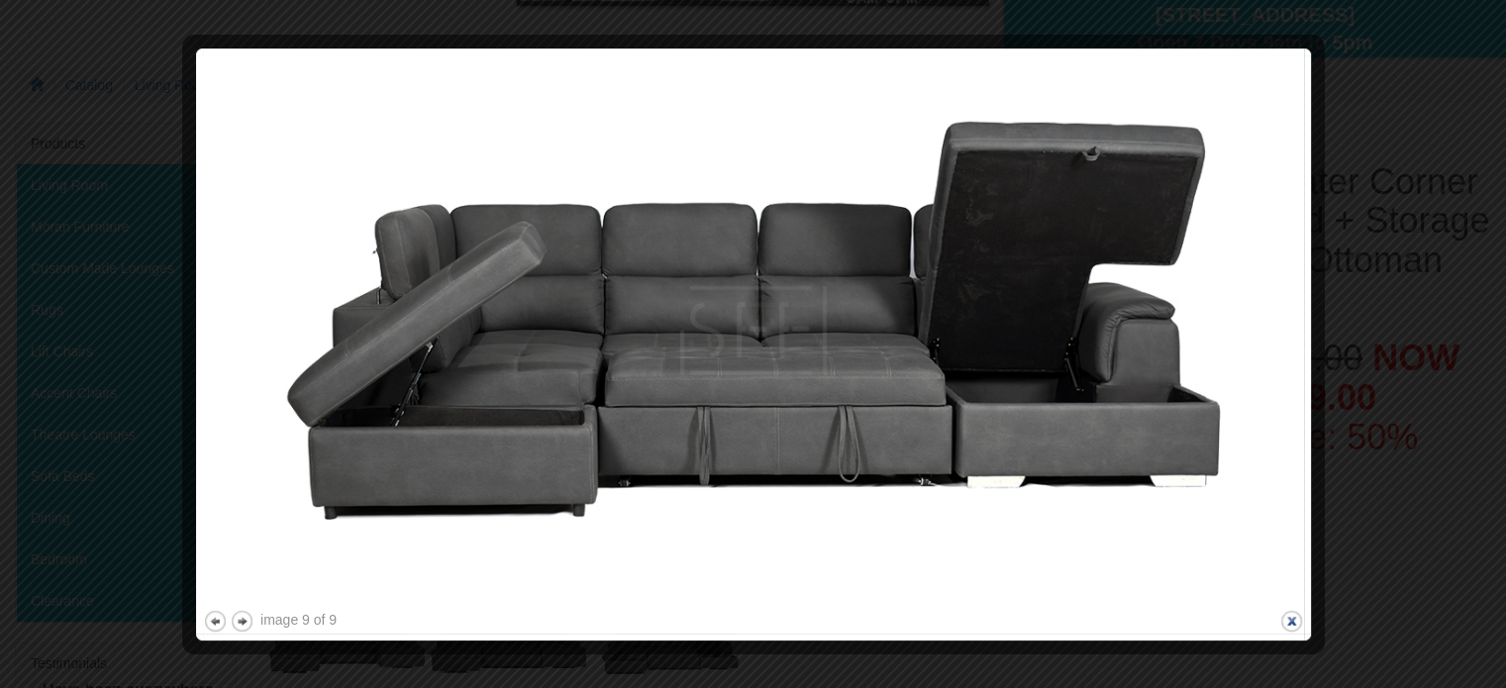
click at [1295, 629] on button "close" at bounding box center [1291, 621] width 25 height 25
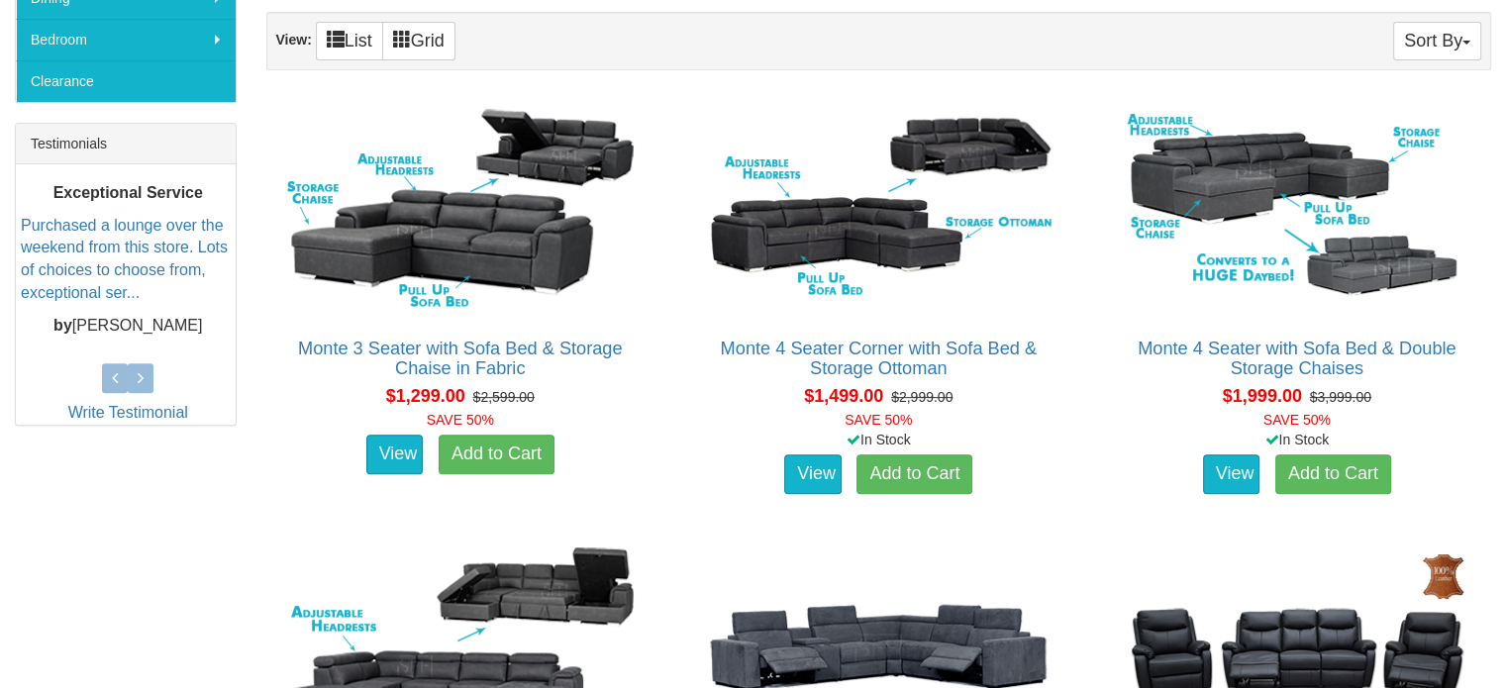
scroll to position [705, 0]
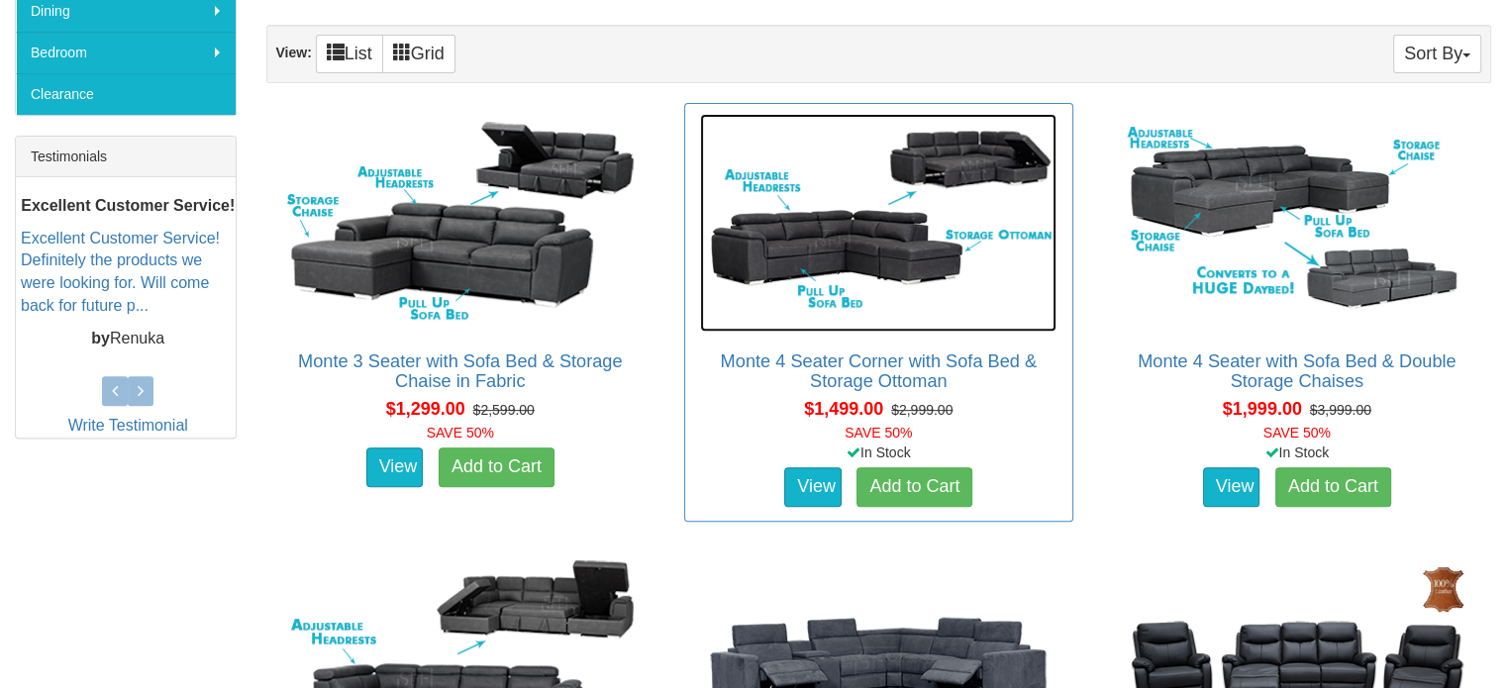
click at [852, 262] on img at bounding box center [878, 223] width 356 height 218
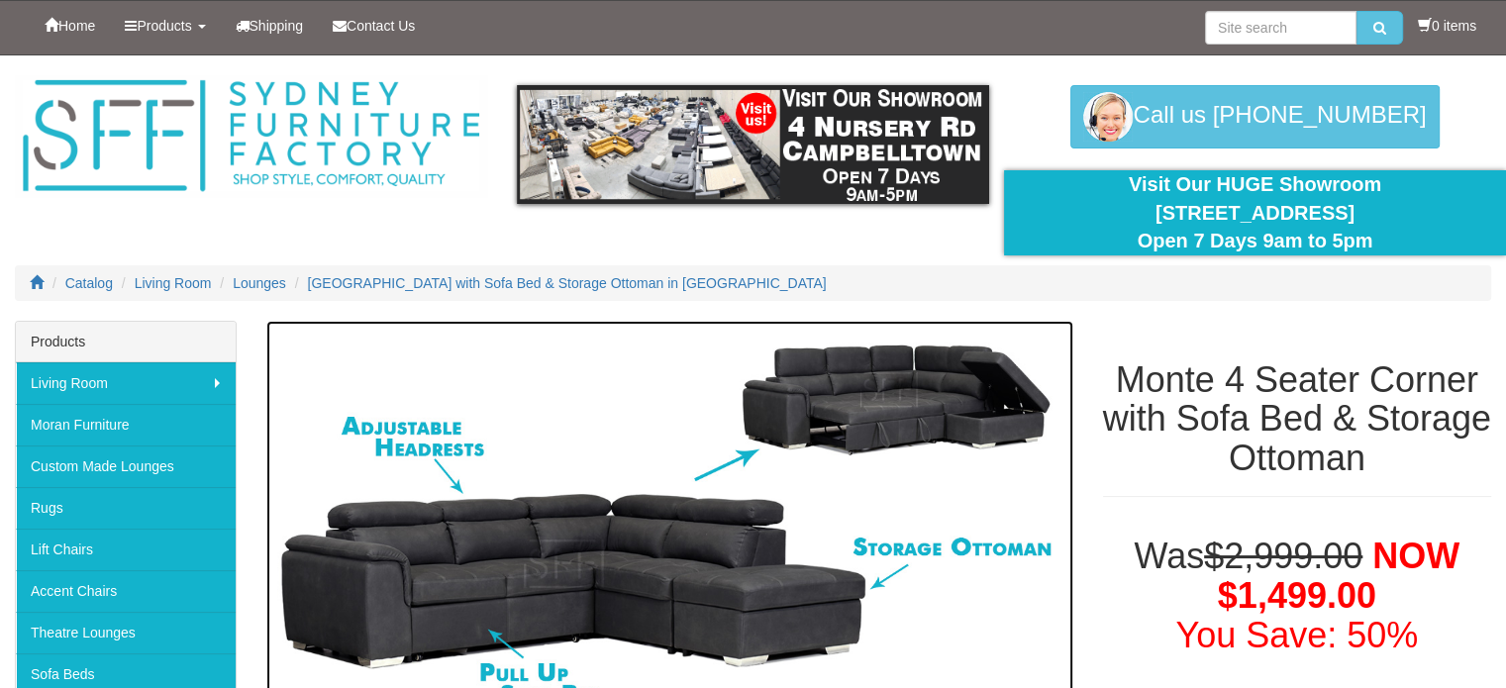
click at [708, 540] on img at bounding box center [669, 523] width 807 height 404
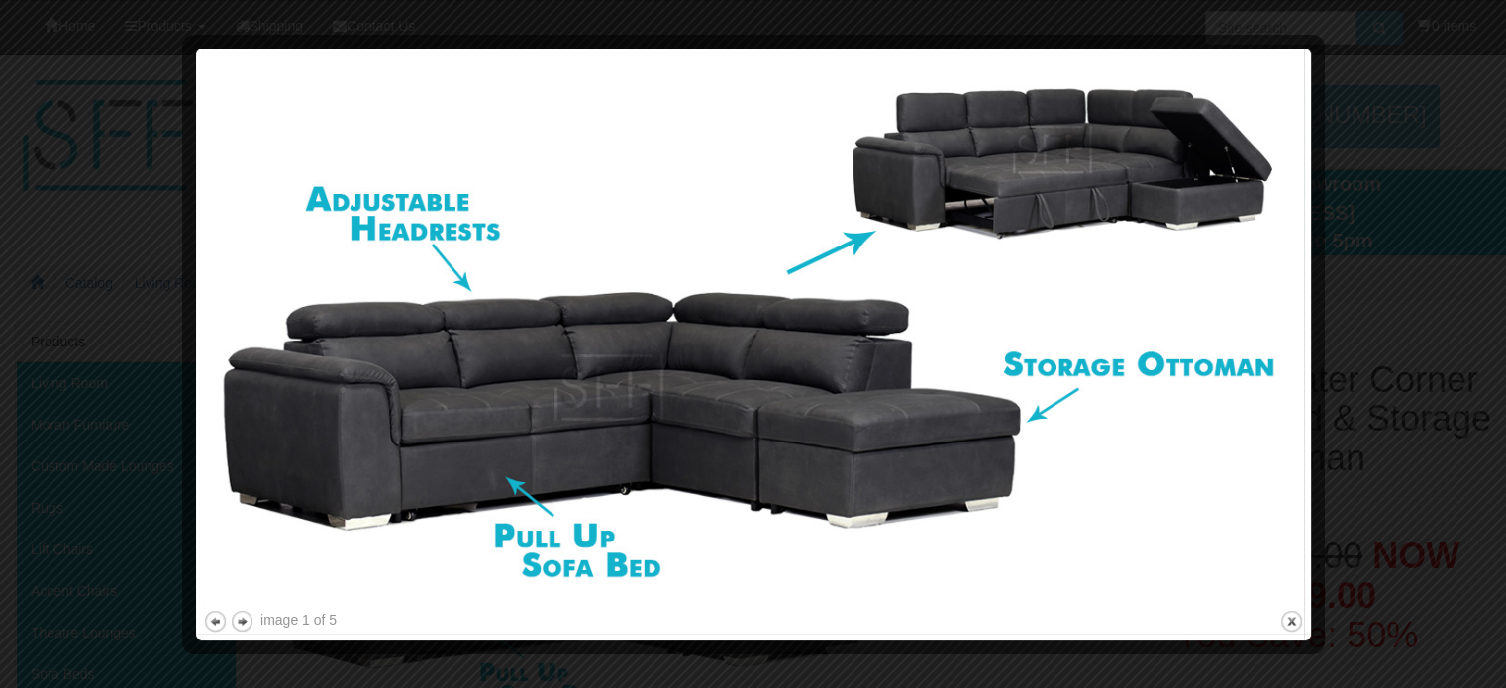
click at [950, 561] on img at bounding box center [753, 330] width 1101 height 551
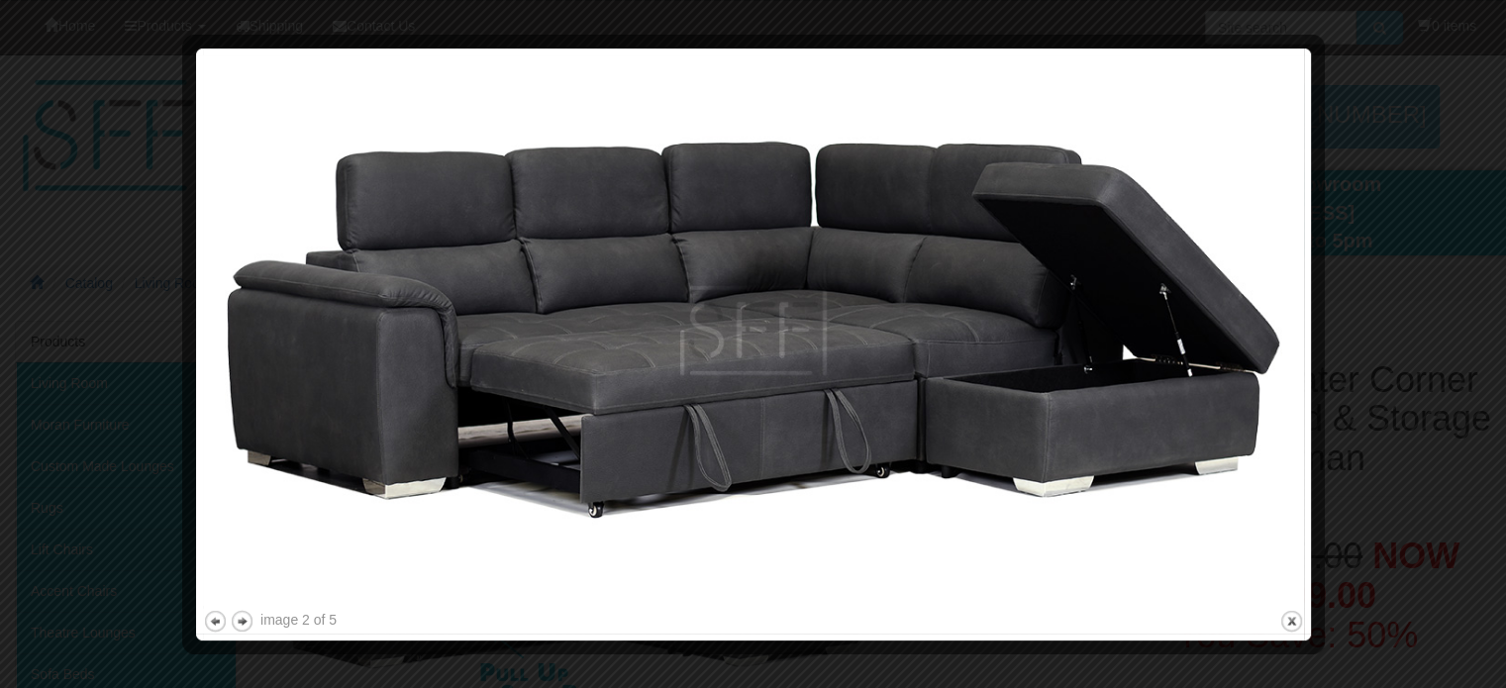
click at [950, 561] on img at bounding box center [753, 330] width 1101 height 551
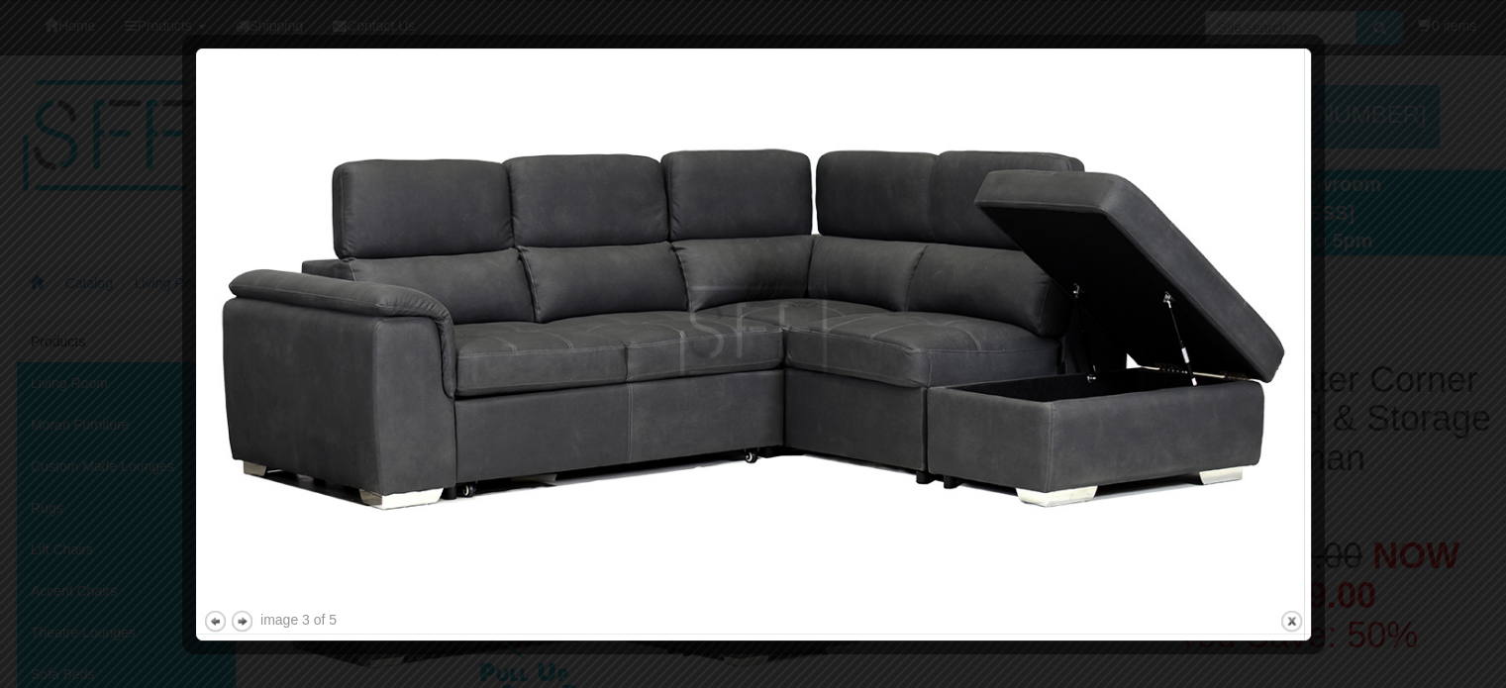
click at [950, 561] on img at bounding box center [753, 330] width 1101 height 551
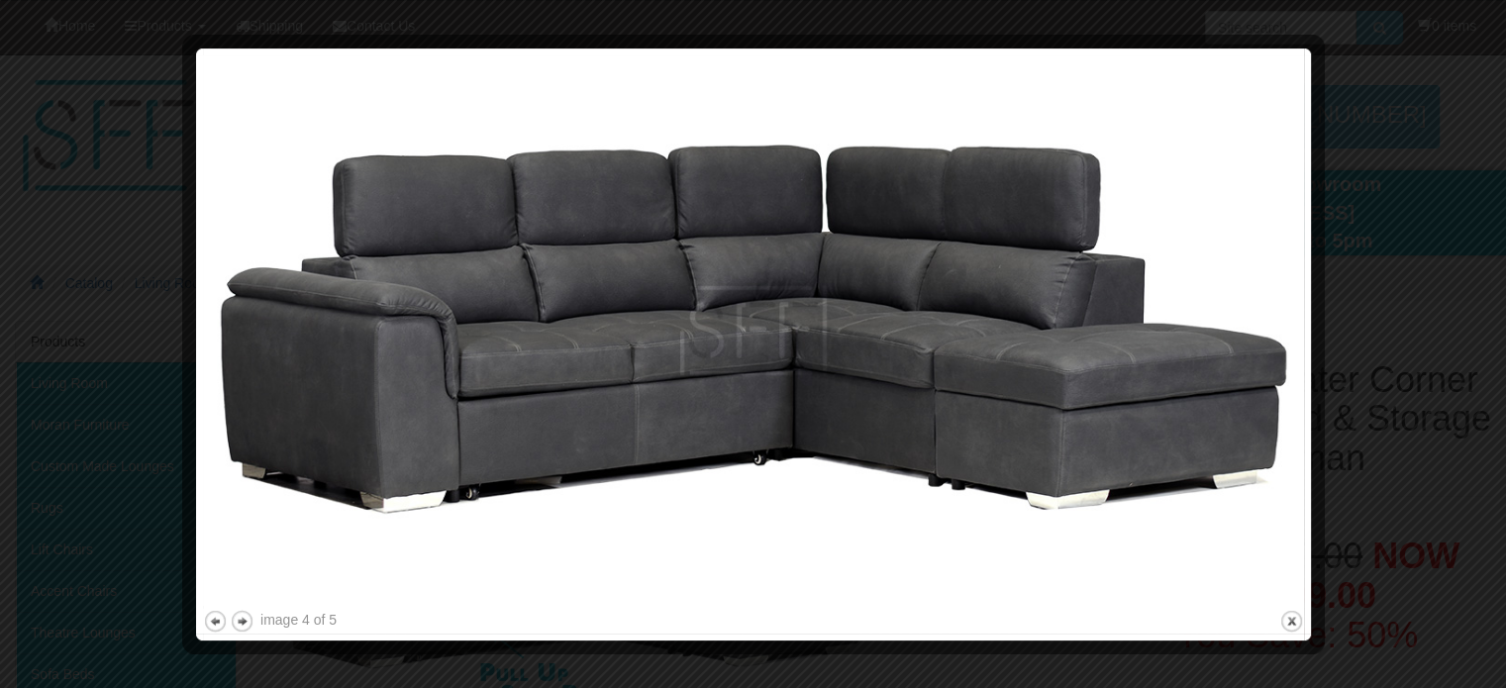
click at [950, 561] on img at bounding box center [753, 330] width 1101 height 551
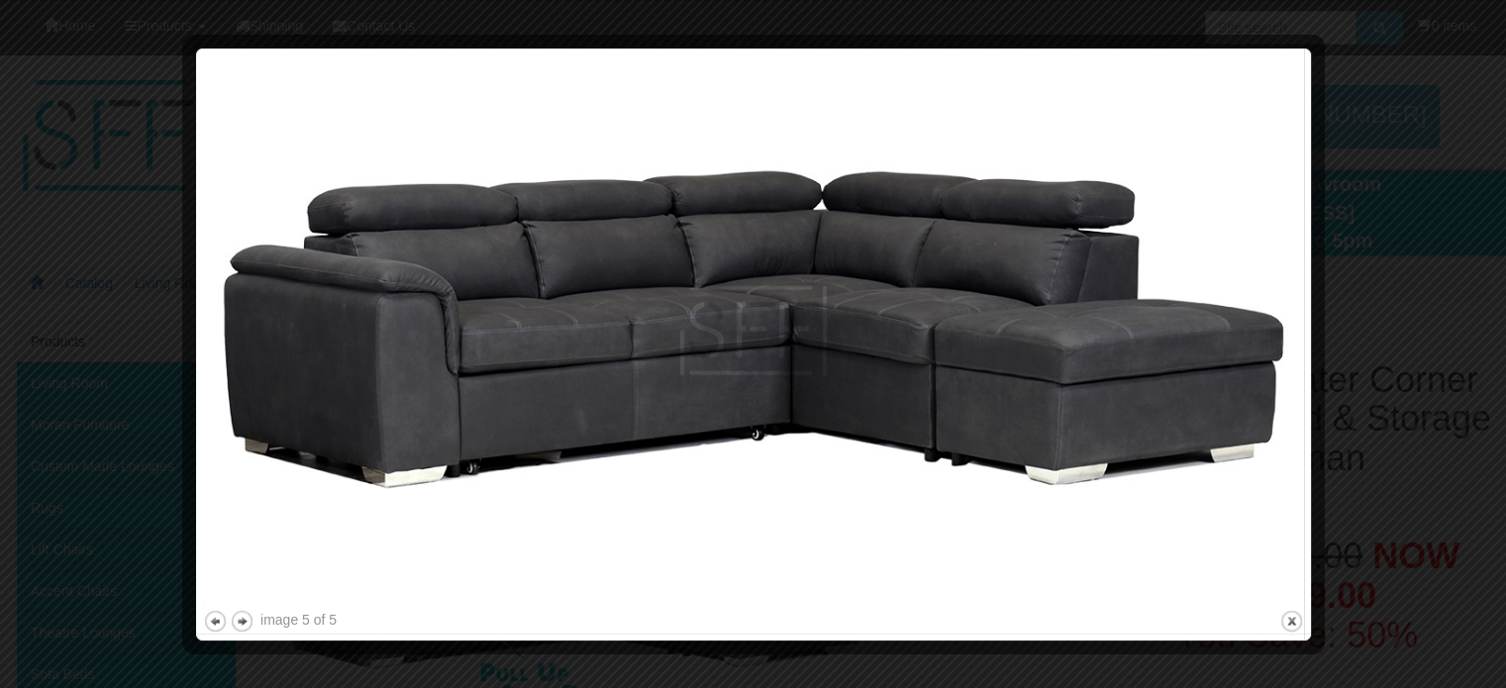
click at [950, 561] on img at bounding box center [753, 330] width 1101 height 551
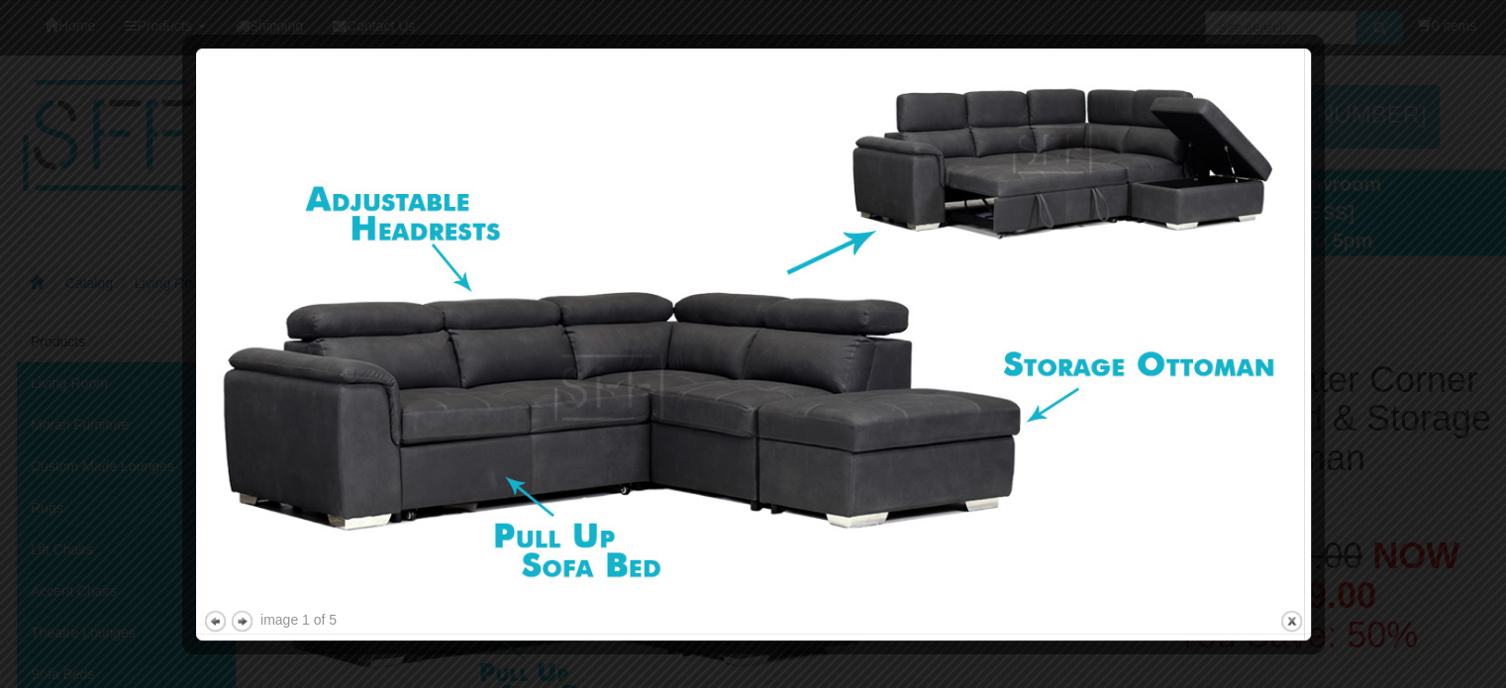
click at [950, 561] on img at bounding box center [753, 330] width 1101 height 551
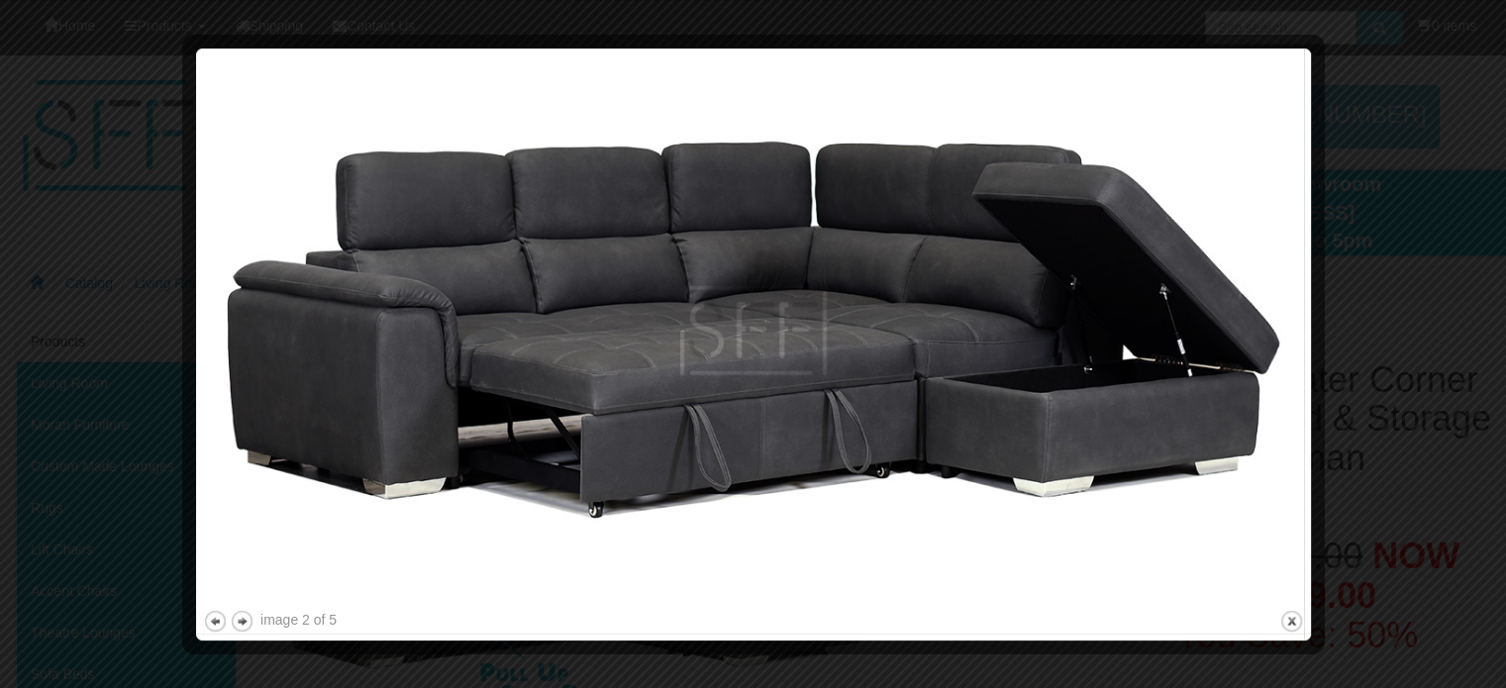
click at [950, 561] on img at bounding box center [753, 330] width 1101 height 551
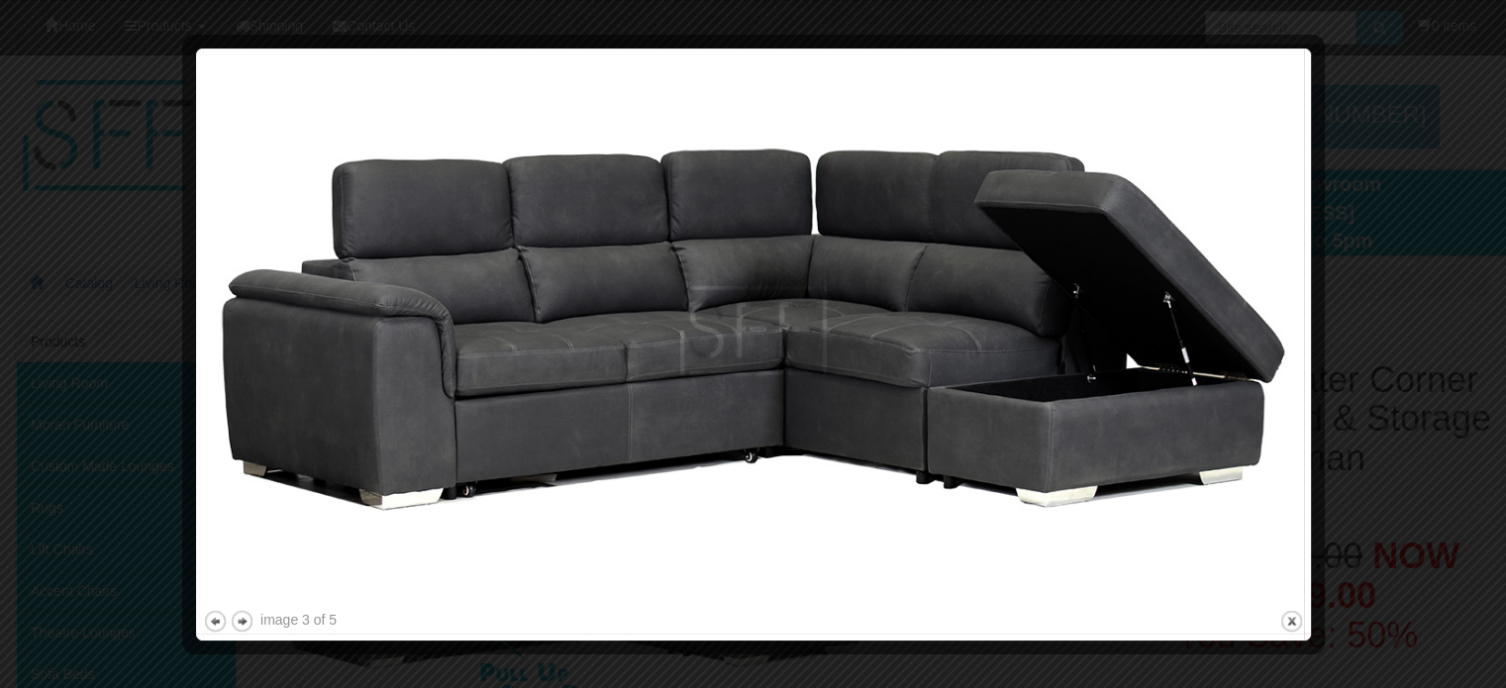
click at [950, 561] on img at bounding box center [753, 330] width 1101 height 551
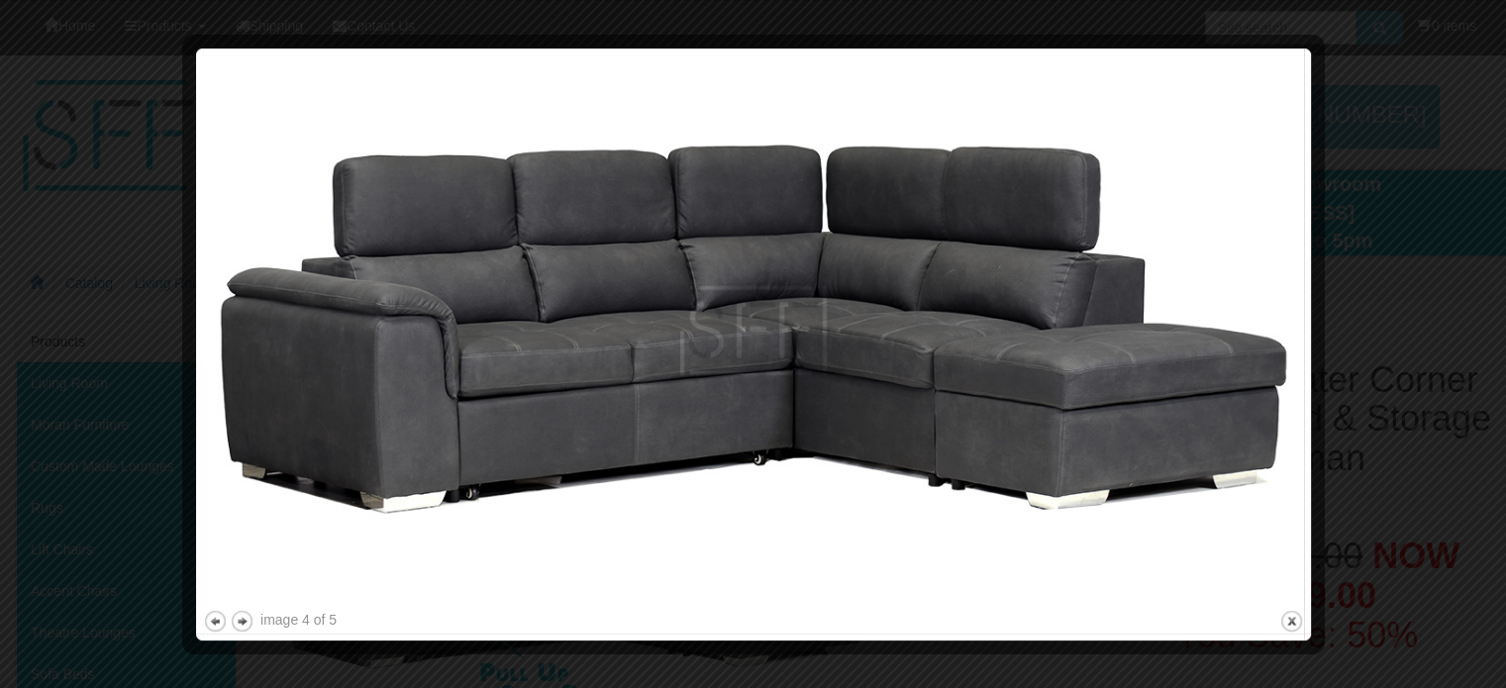
click at [950, 561] on img at bounding box center [753, 330] width 1101 height 551
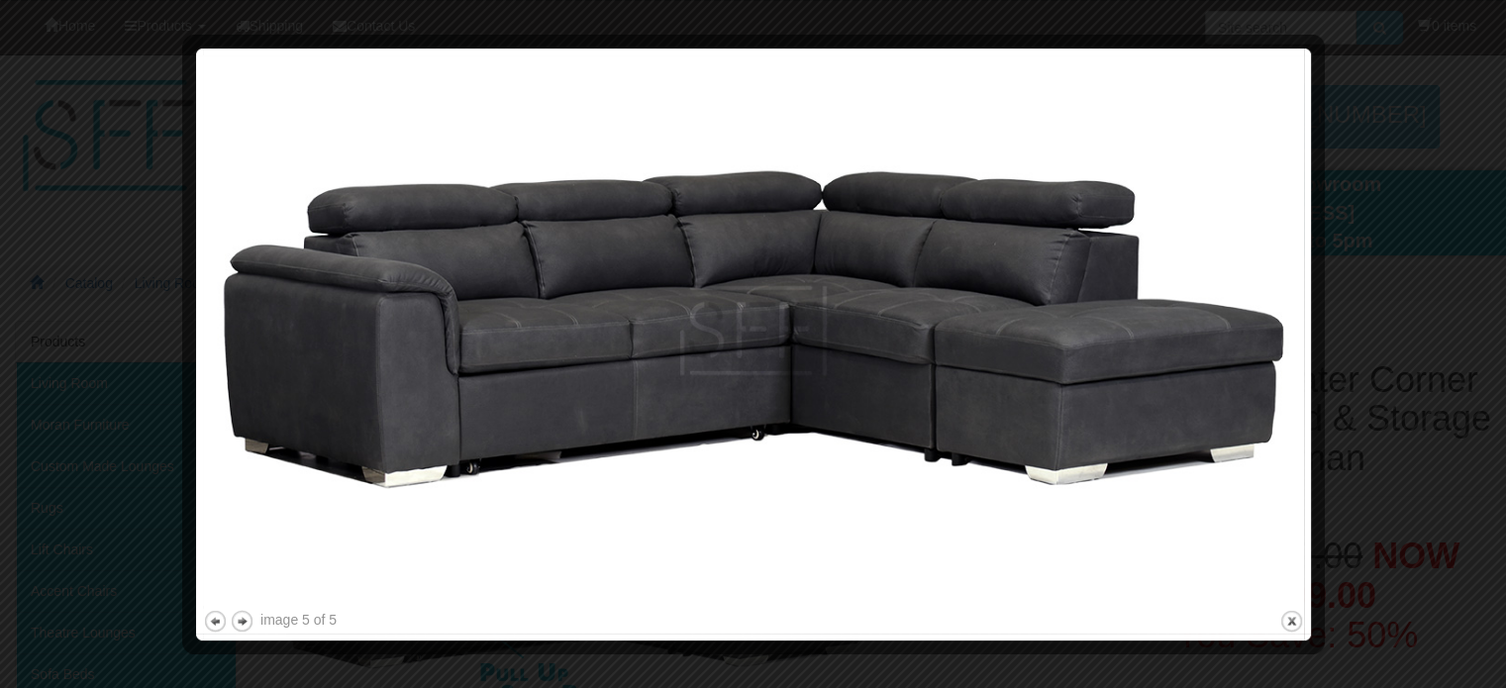
click at [950, 561] on img at bounding box center [753, 330] width 1101 height 551
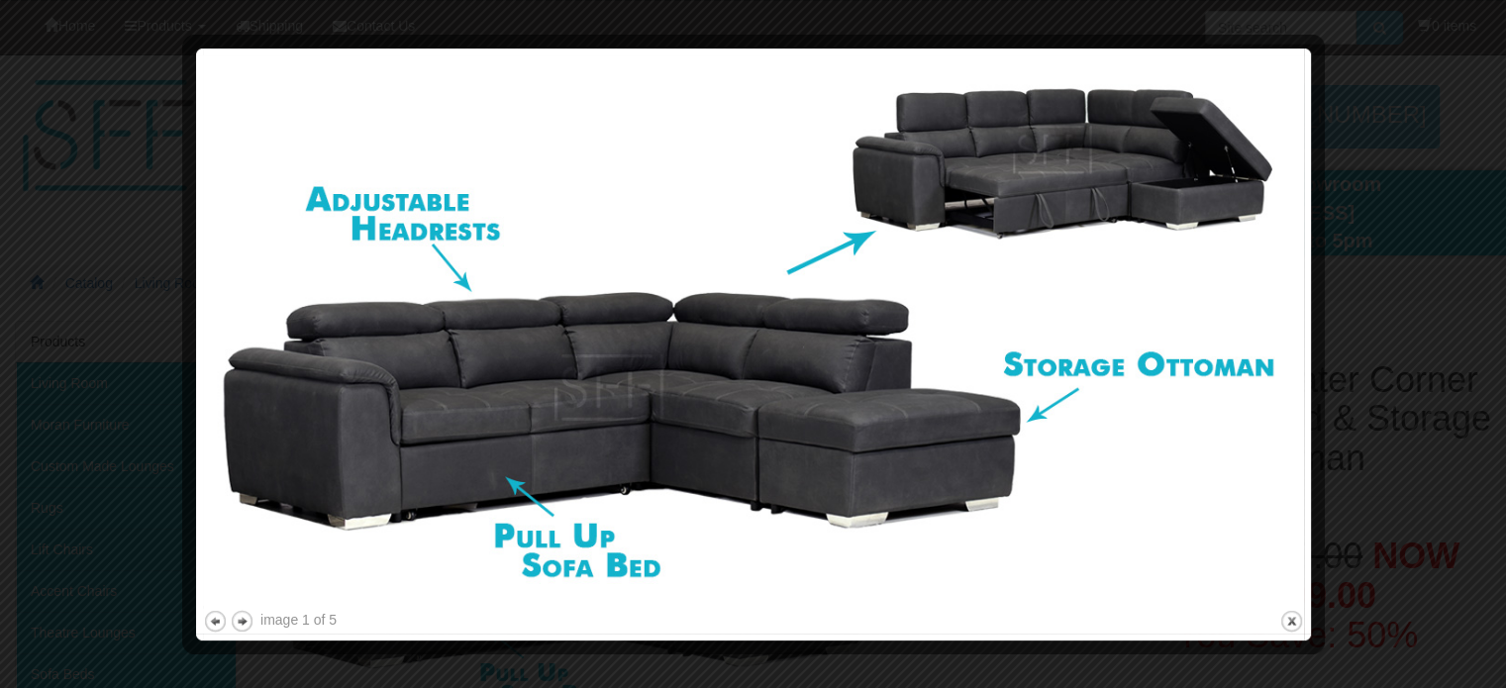
click at [1418, 371] on div at bounding box center [753, 344] width 1506 height 688
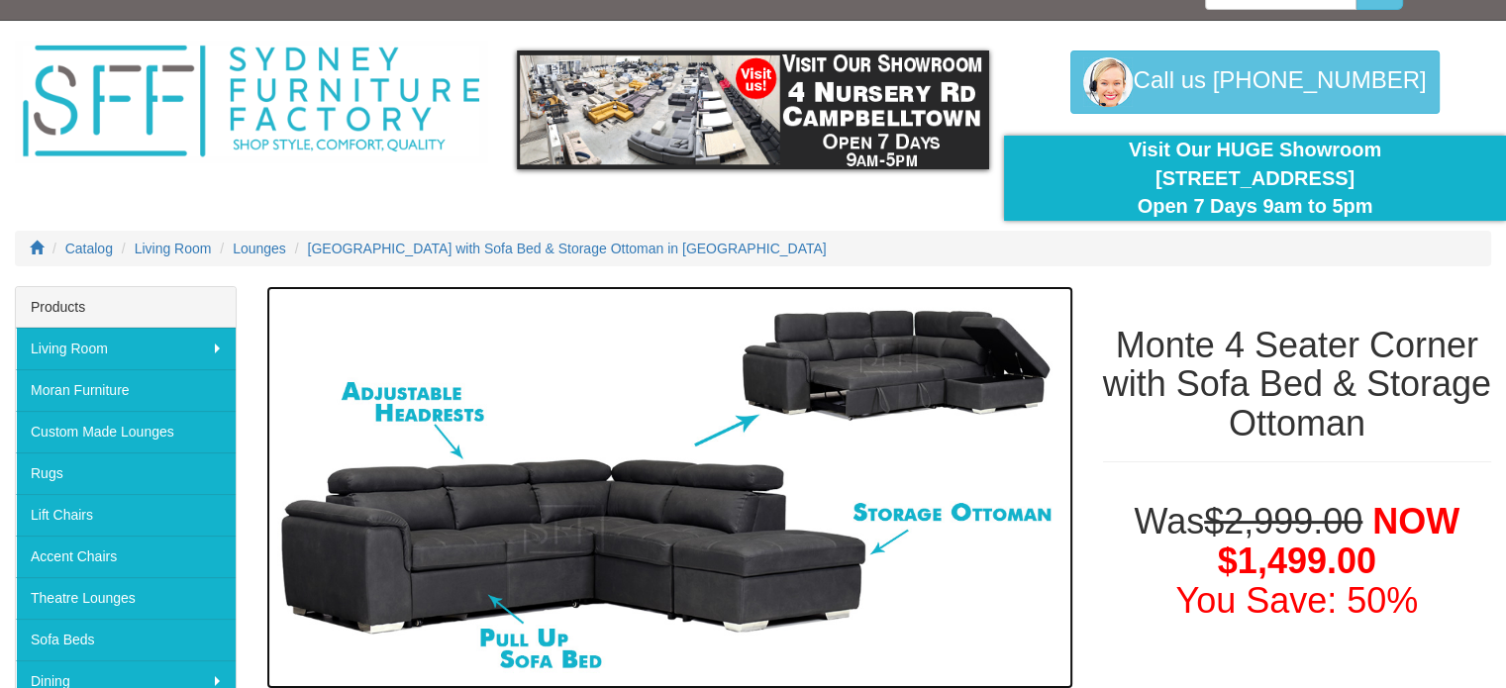
scroll to position [637, 0]
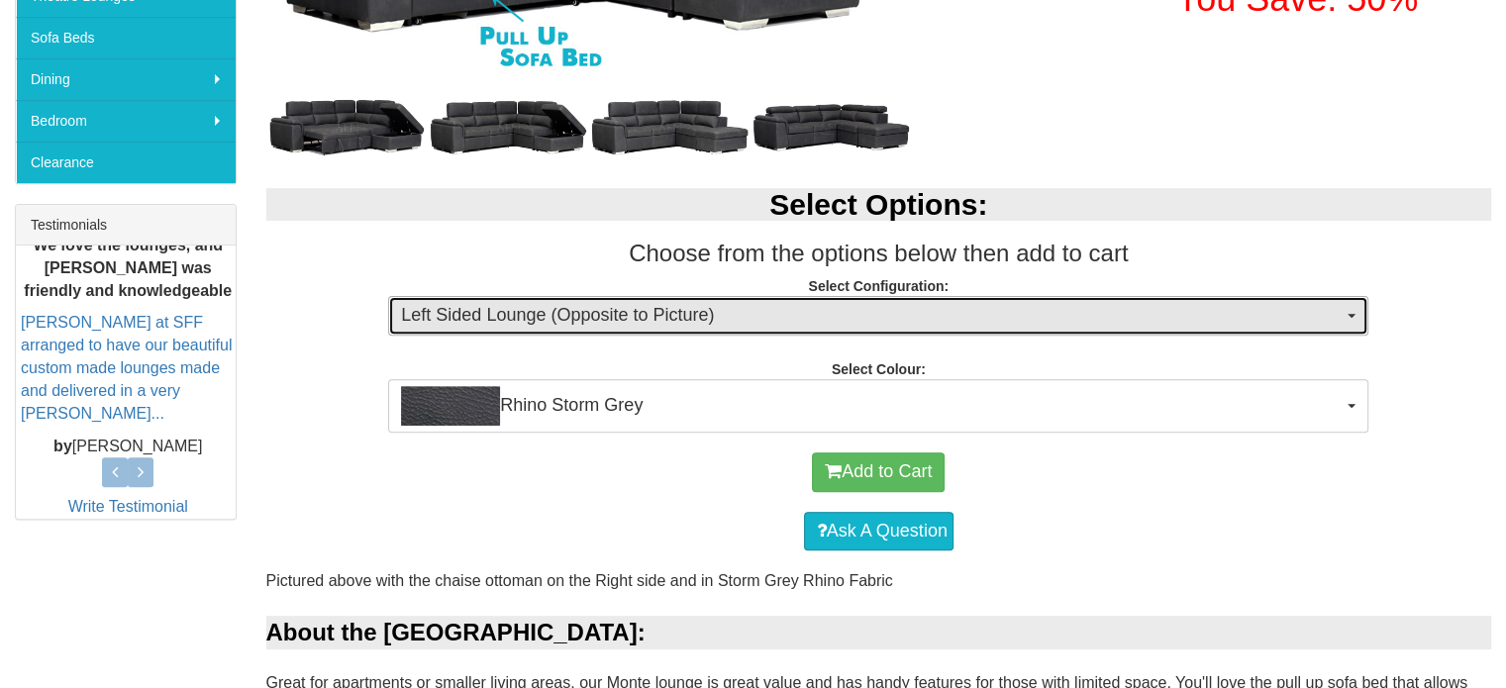
click at [1343, 297] on button "Left Sided Lounge (Opposite to Picture)" at bounding box center [878, 316] width 980 height 40
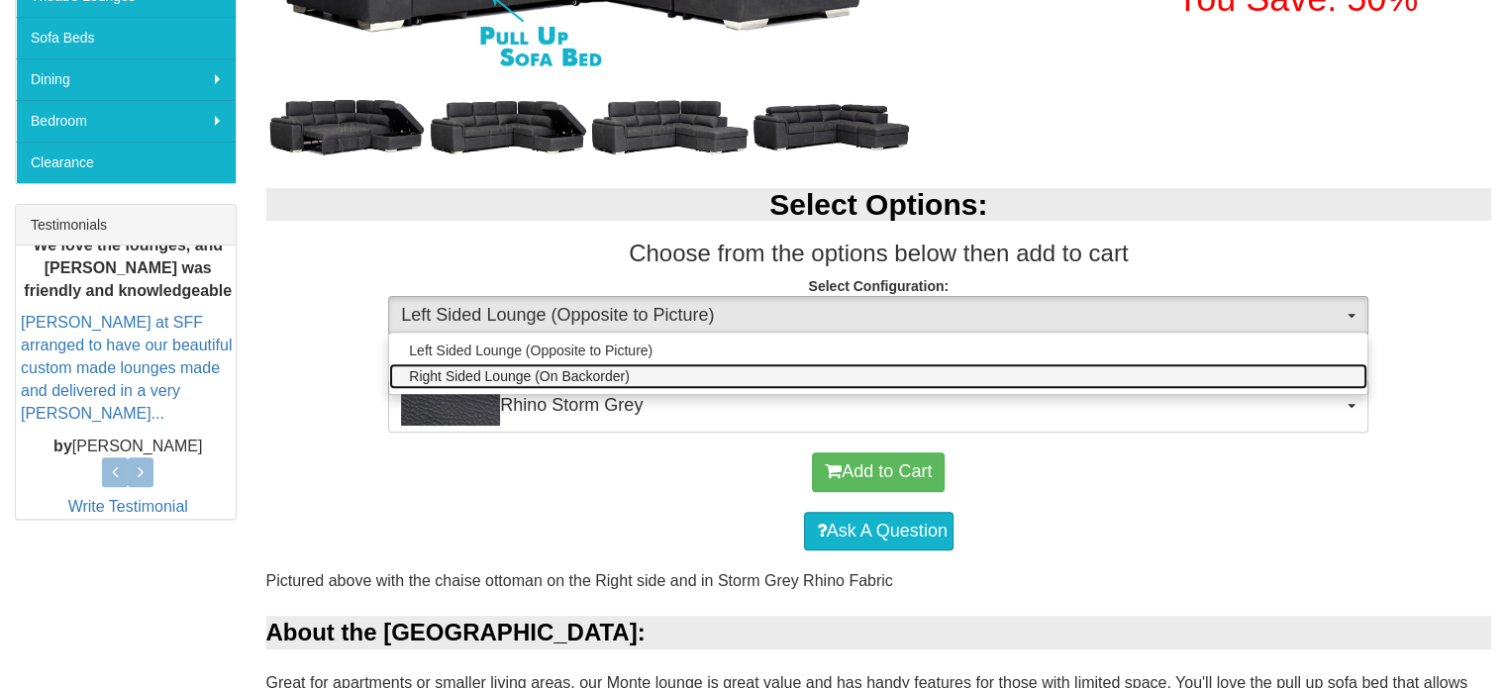
click at [1314, 380] on link "Right Sided Lounge (On Backorder)" at bounding box center [878, 376] width 978 height 26
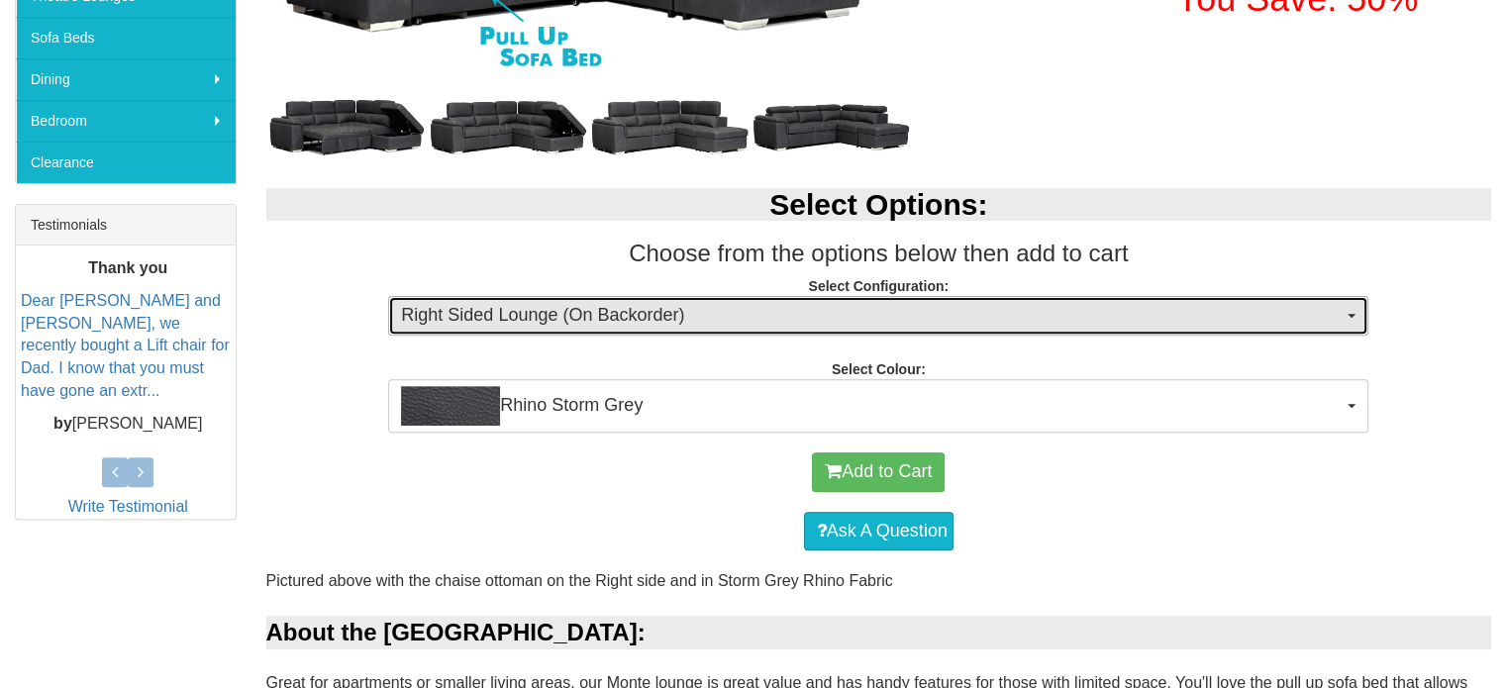
click at [1284, 309] on span "Right Sided Lounge (On Backorder)" at bounding box center [872, 316] width 942 height 26
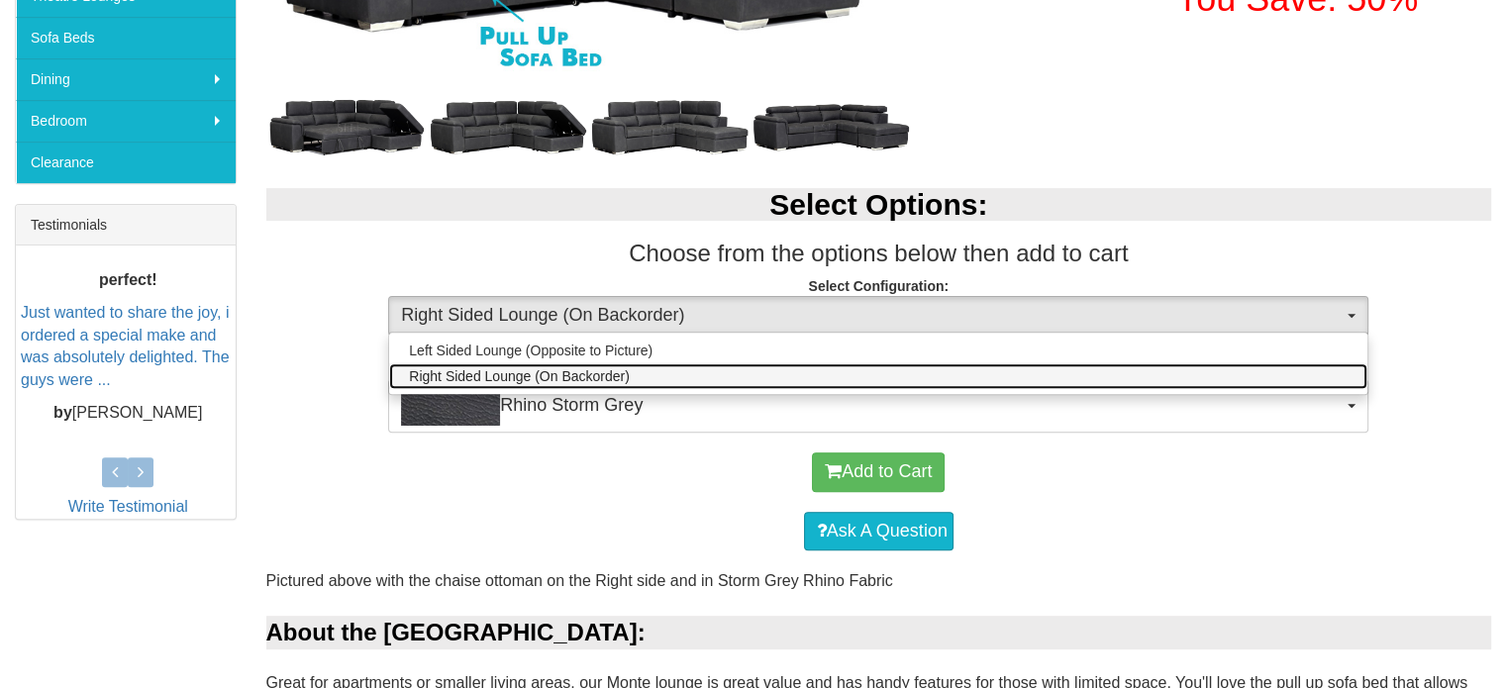
click at [1276, 372] on link "Right Sided Lounge (On Backorder)" at bounding box center [878, 376] width 978 height 26
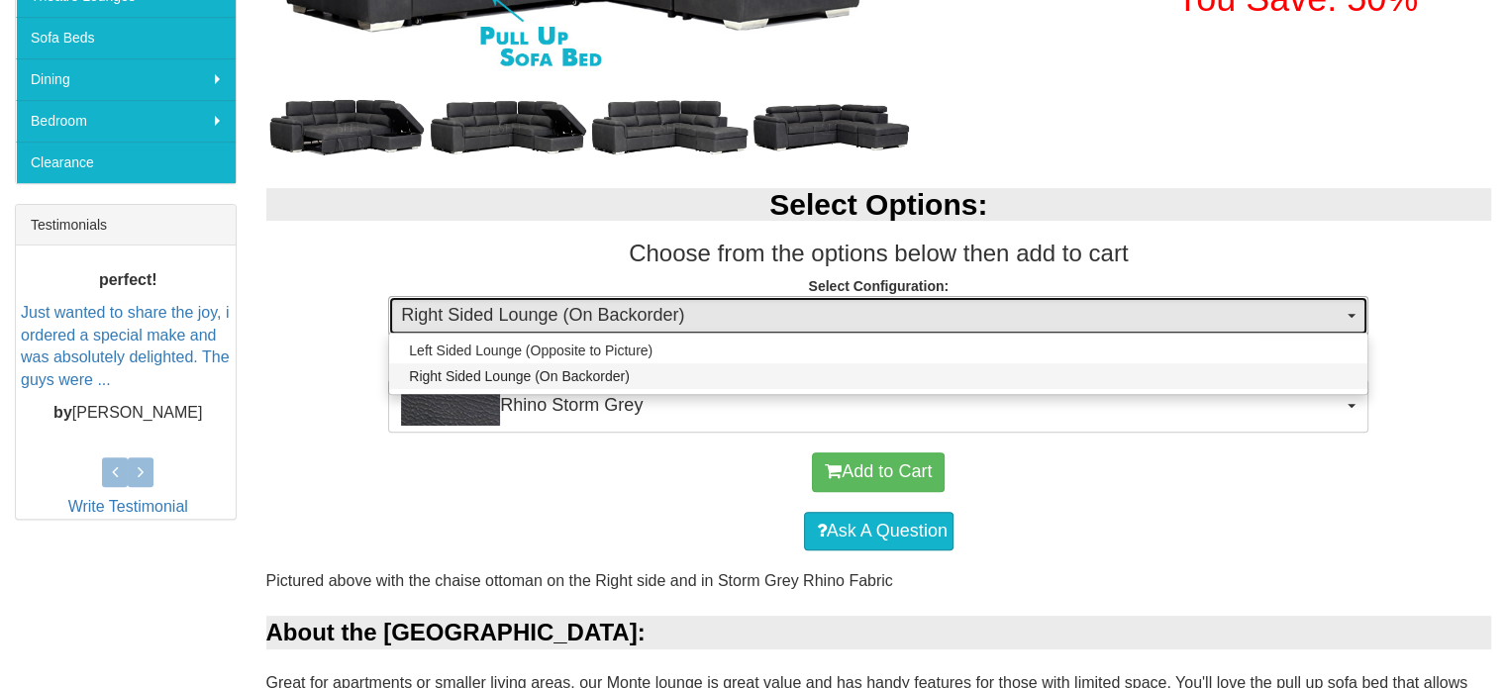
select select "2015"
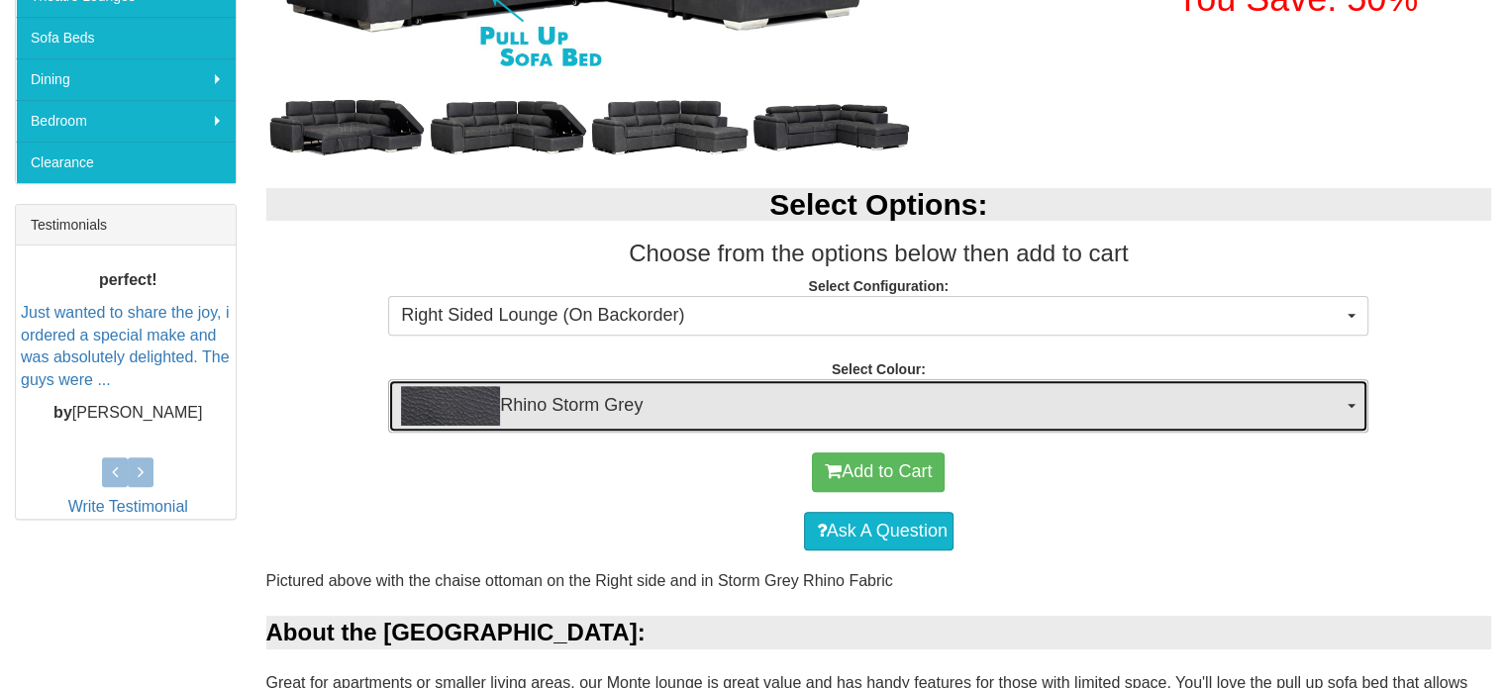
click at [1291, 418] on span "Rhino Storm Grey" at bounding box center [872, 406] width 942 height 40
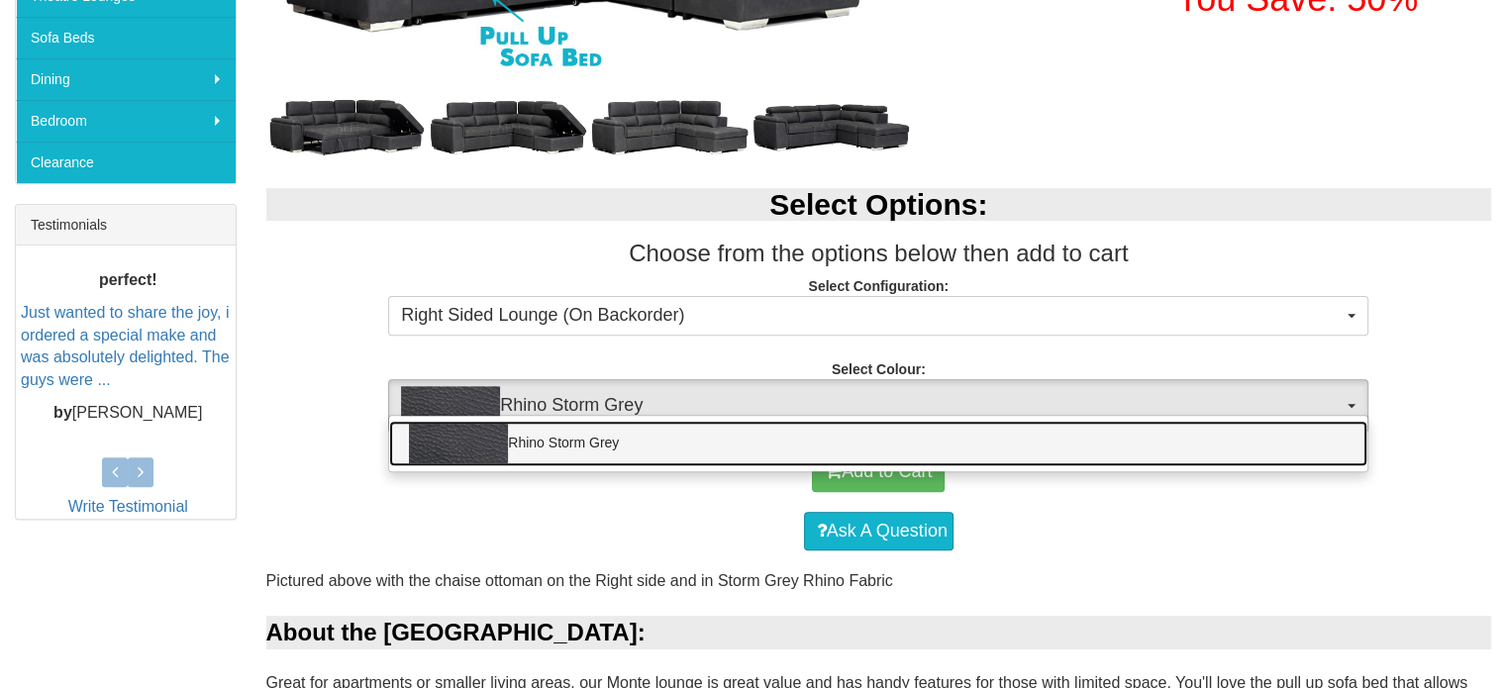
click at [1290, 457] on link "Rhino Storm Grey" at bounding box center [878, 444] width 978 height 46
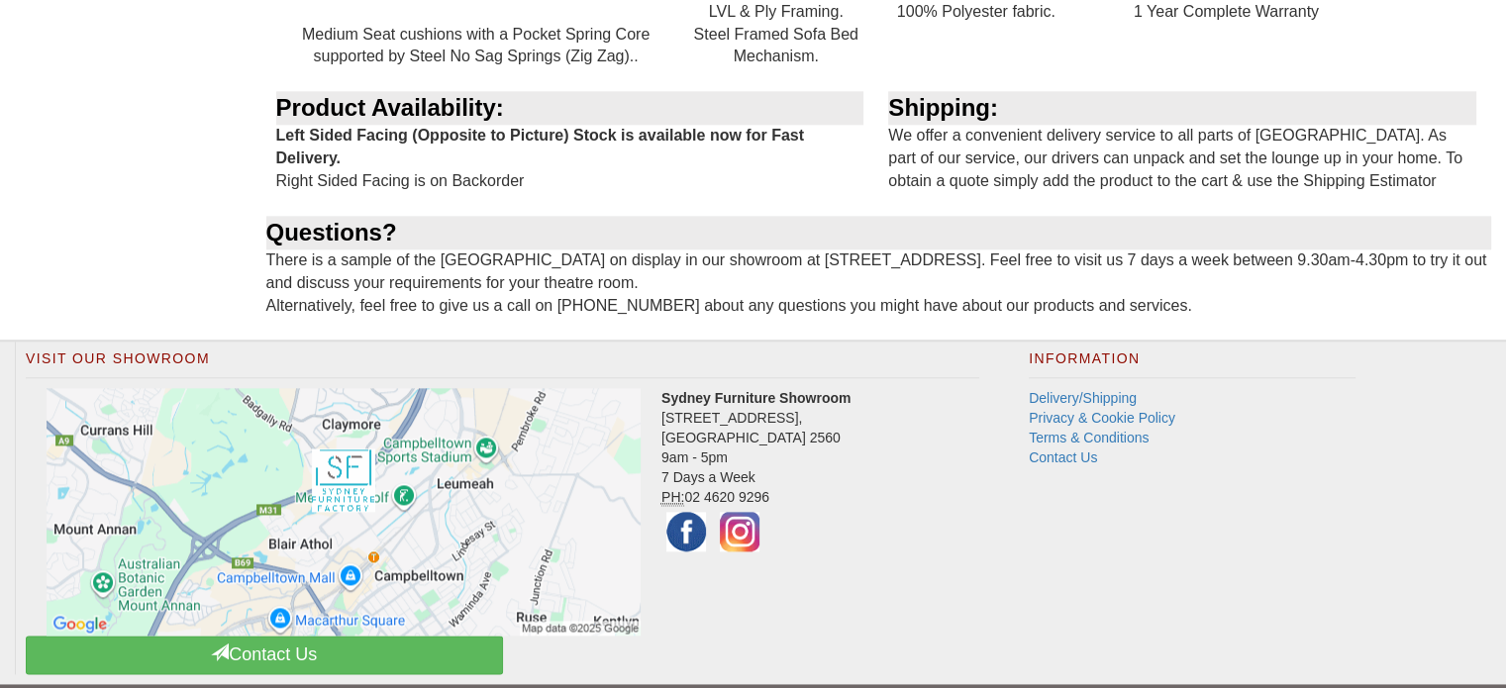
scroll to position [2392, 0]
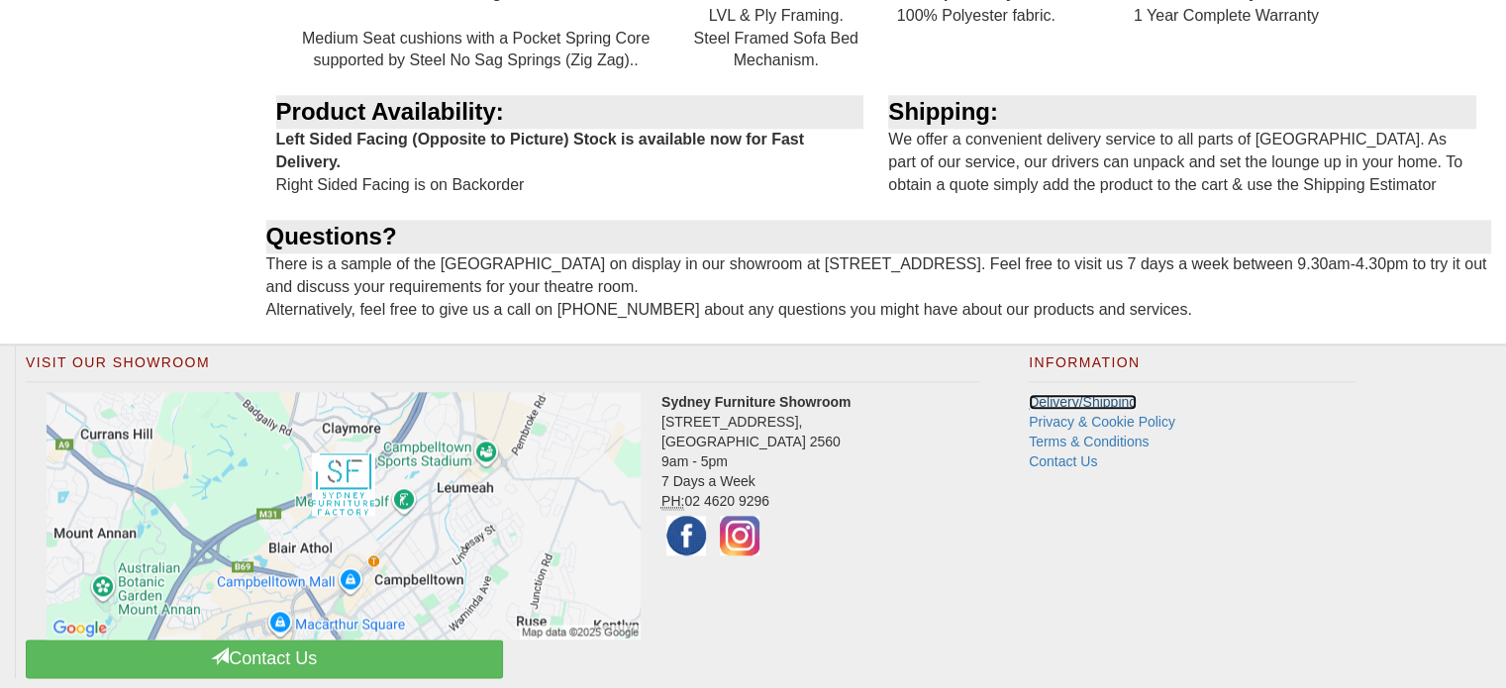
click at [1094, 401] on link "Delivery/Shipping" at bounding box center [1083, 402] width 108 height 16
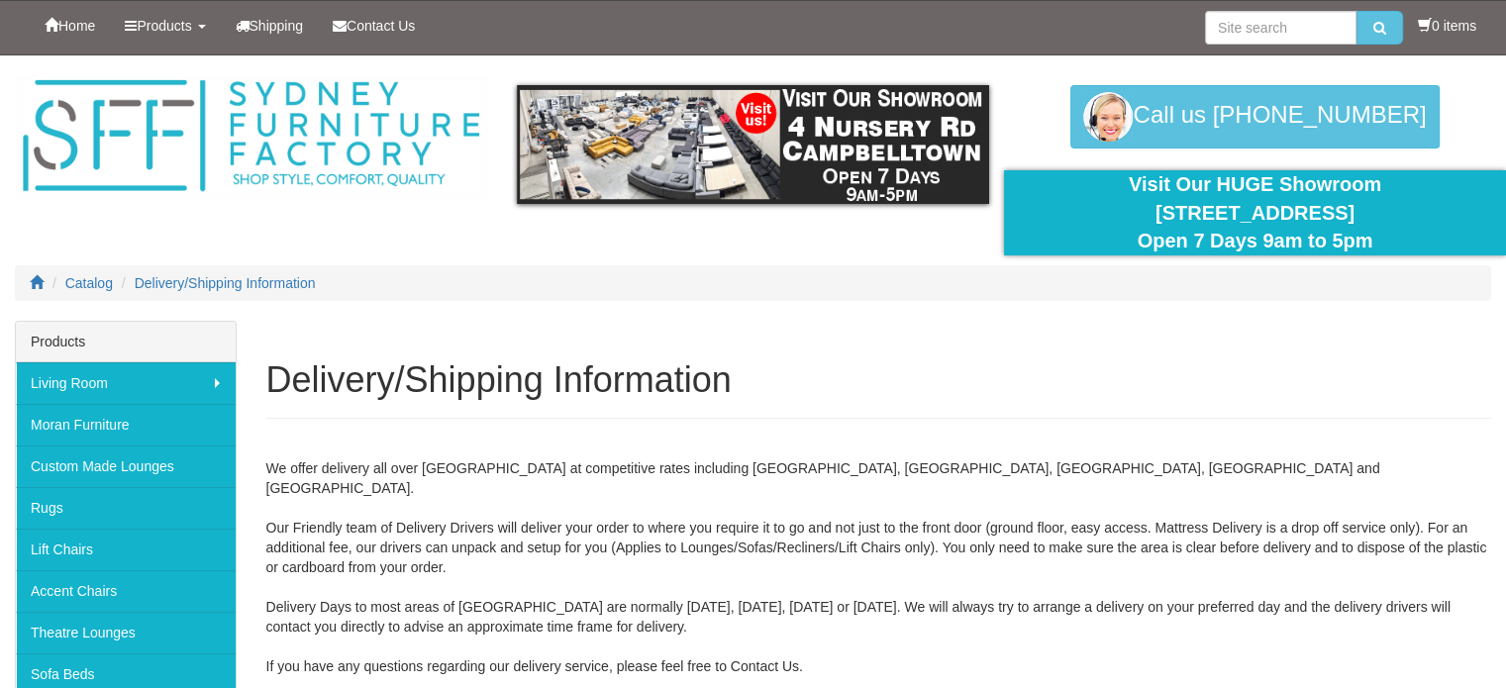
scroll to position [602, 0]
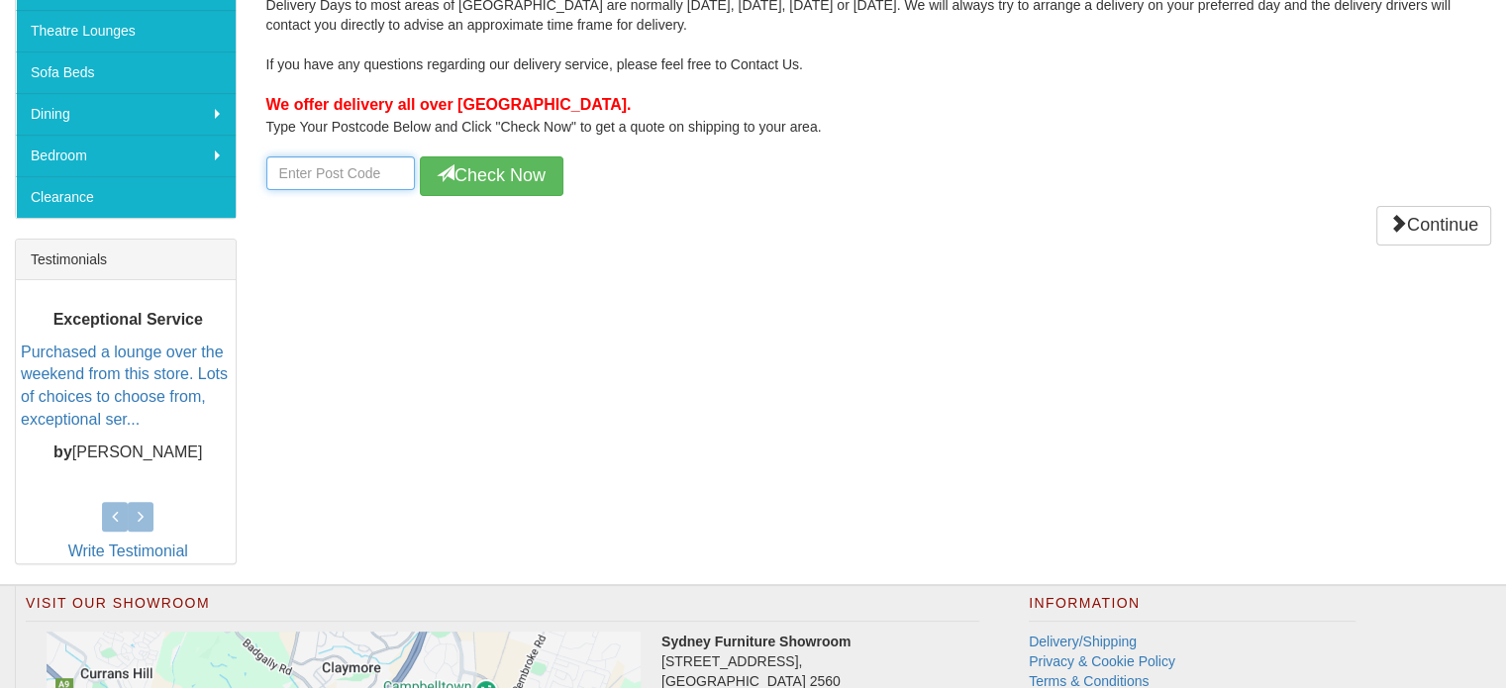
click at [376, 156] on input "number" at bounding box center [340, 173] width 149 height 34
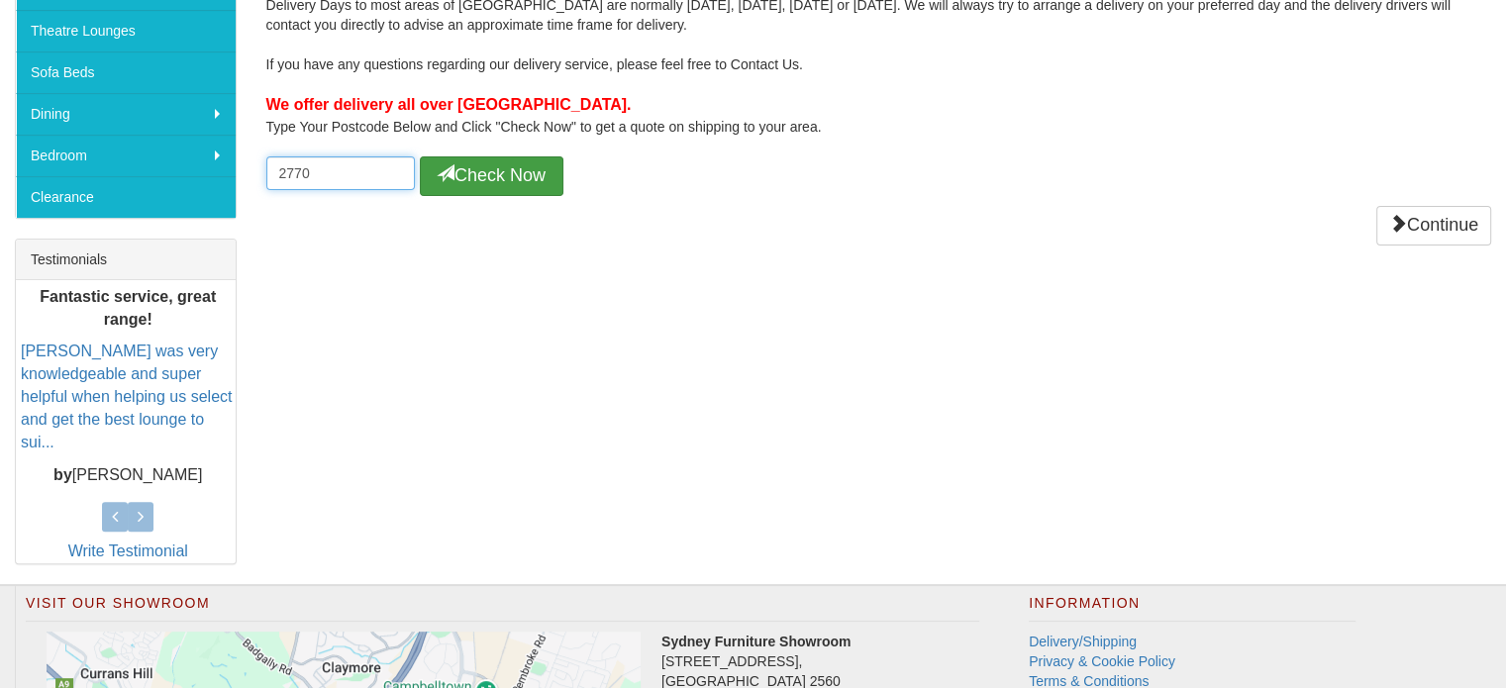
type input "2770"
click at [504, 160] on button "Check Now" at bounding box center [492, 176] width 144 height 40
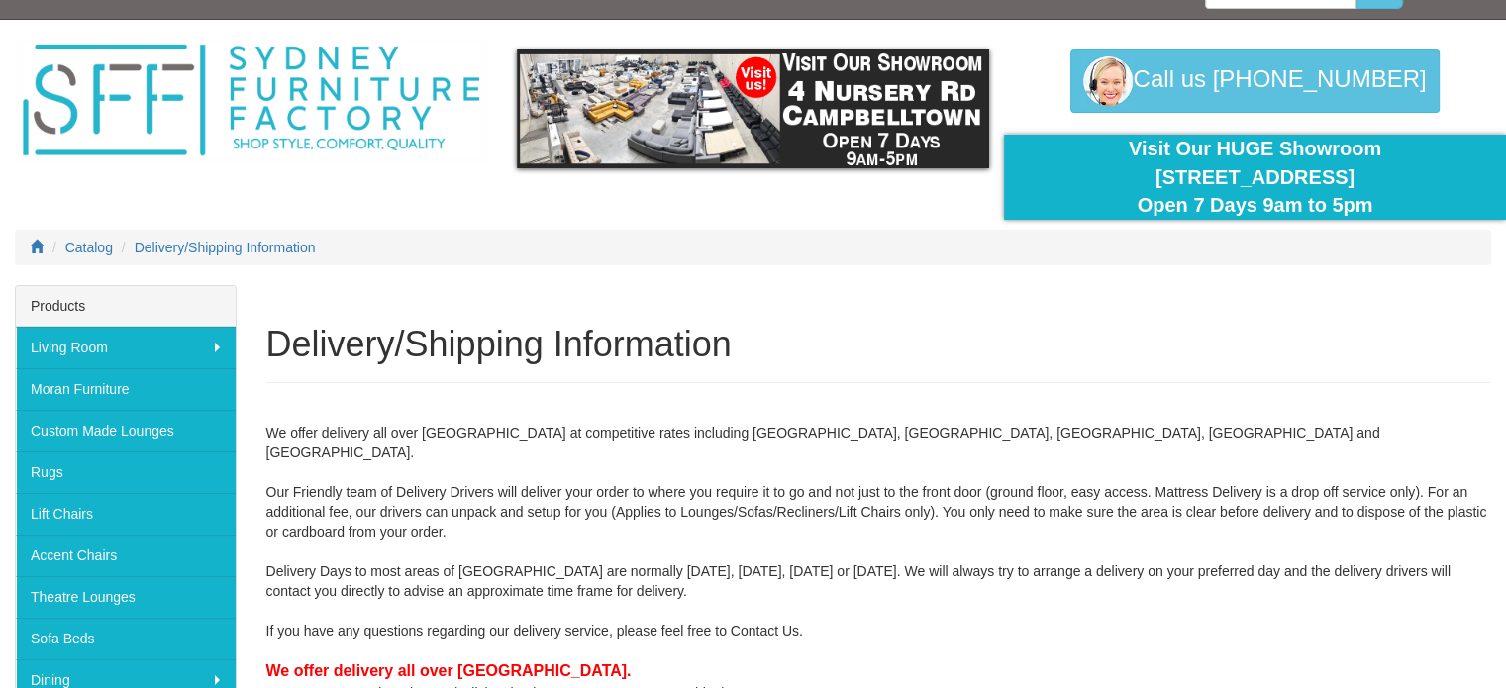
scroll to position [0, 0]
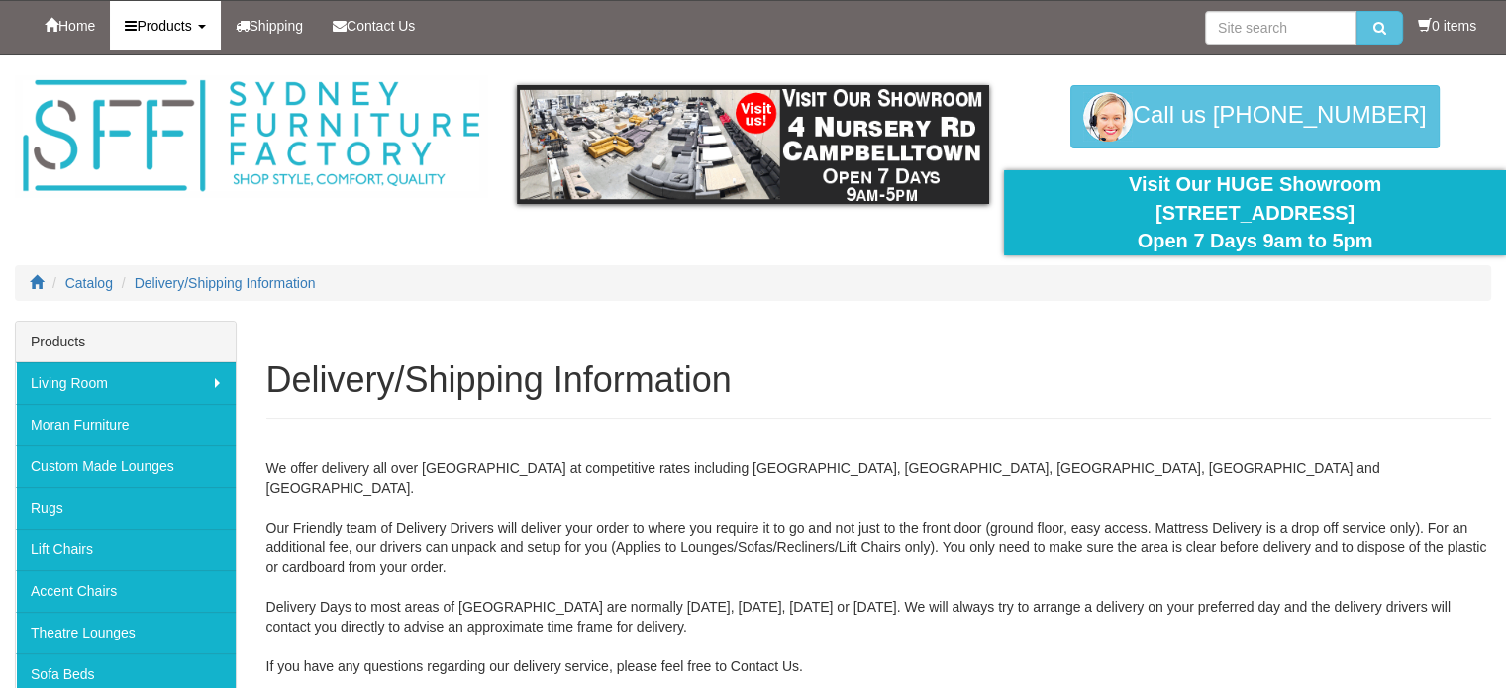
click at [180, 19] on span "Products" at bounding box center [164, 26] width 54 height 16
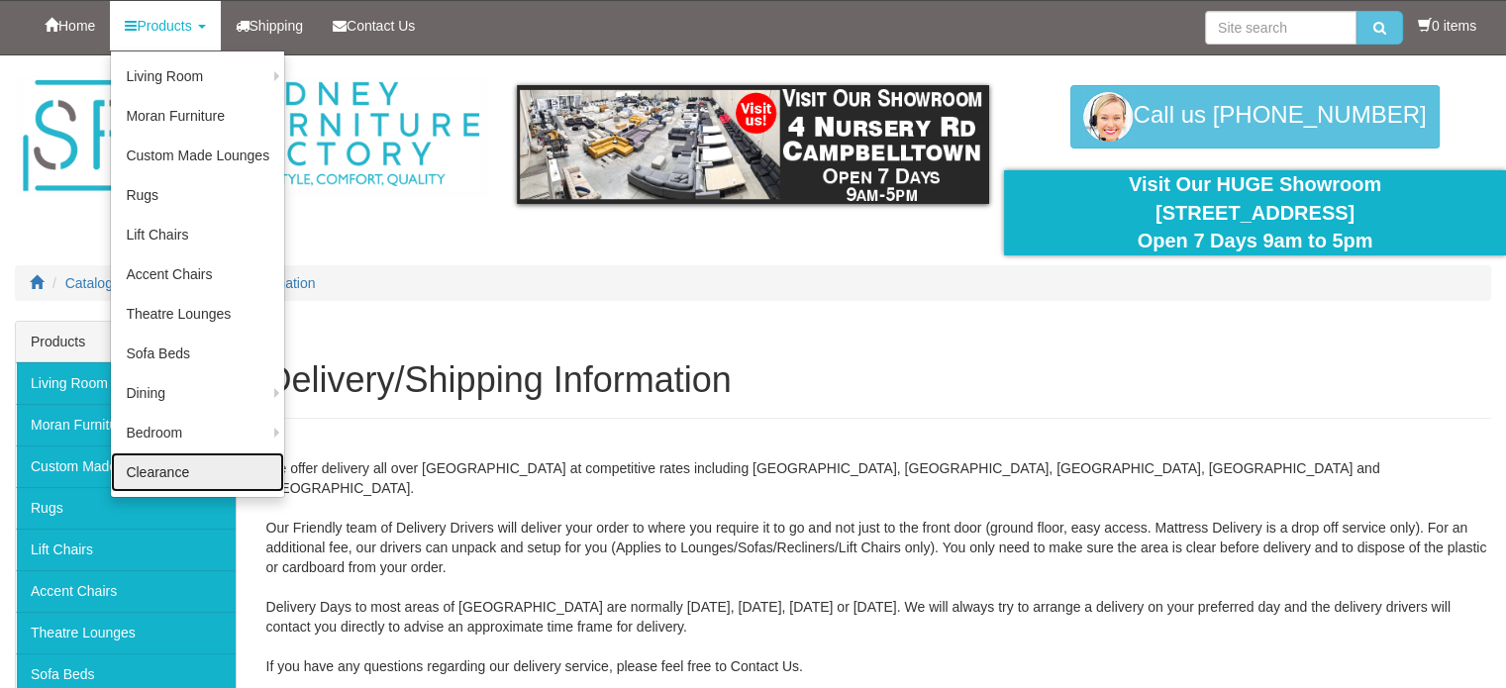
click at [175, 469] on link "Clearance" at bounding box center [197, 473] width 173 height 40
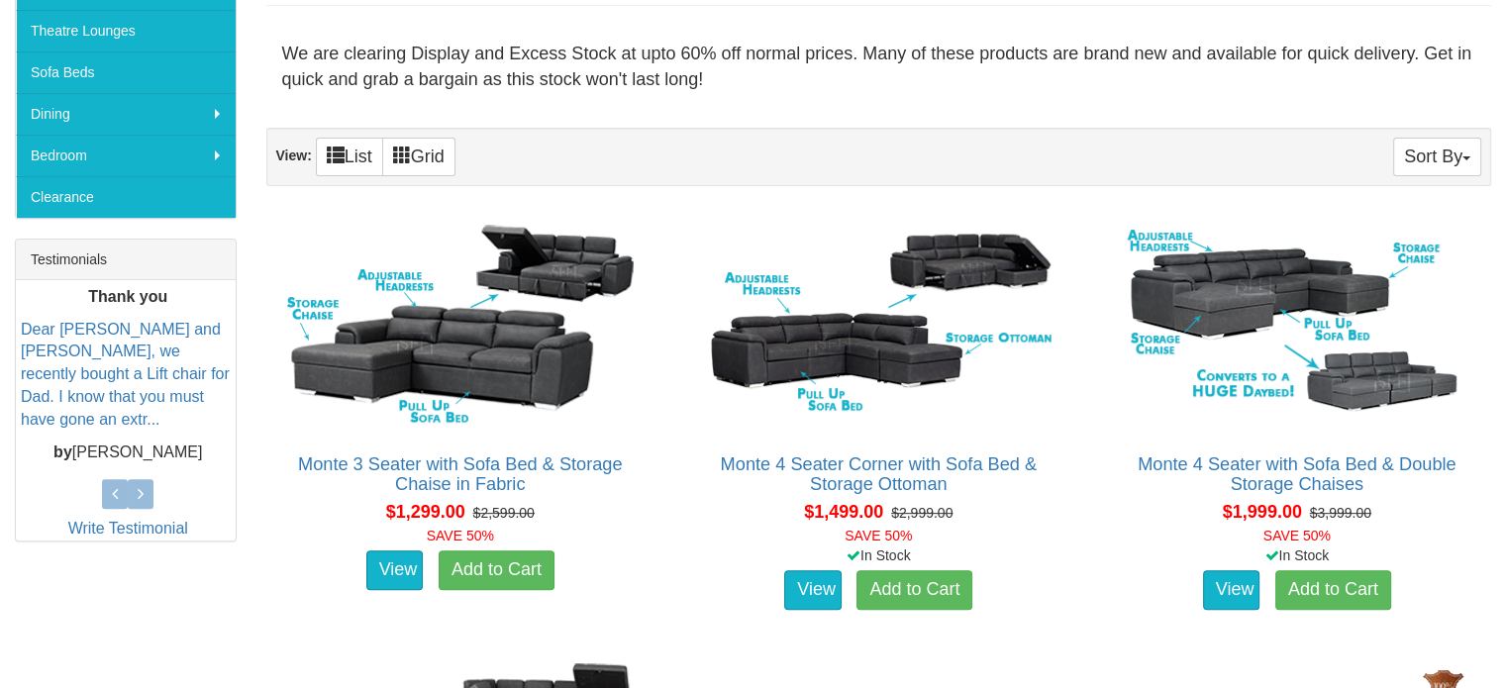
scroll to position [1204, 0]
